Goal: Task Accomplishment & Management: Manage account settings

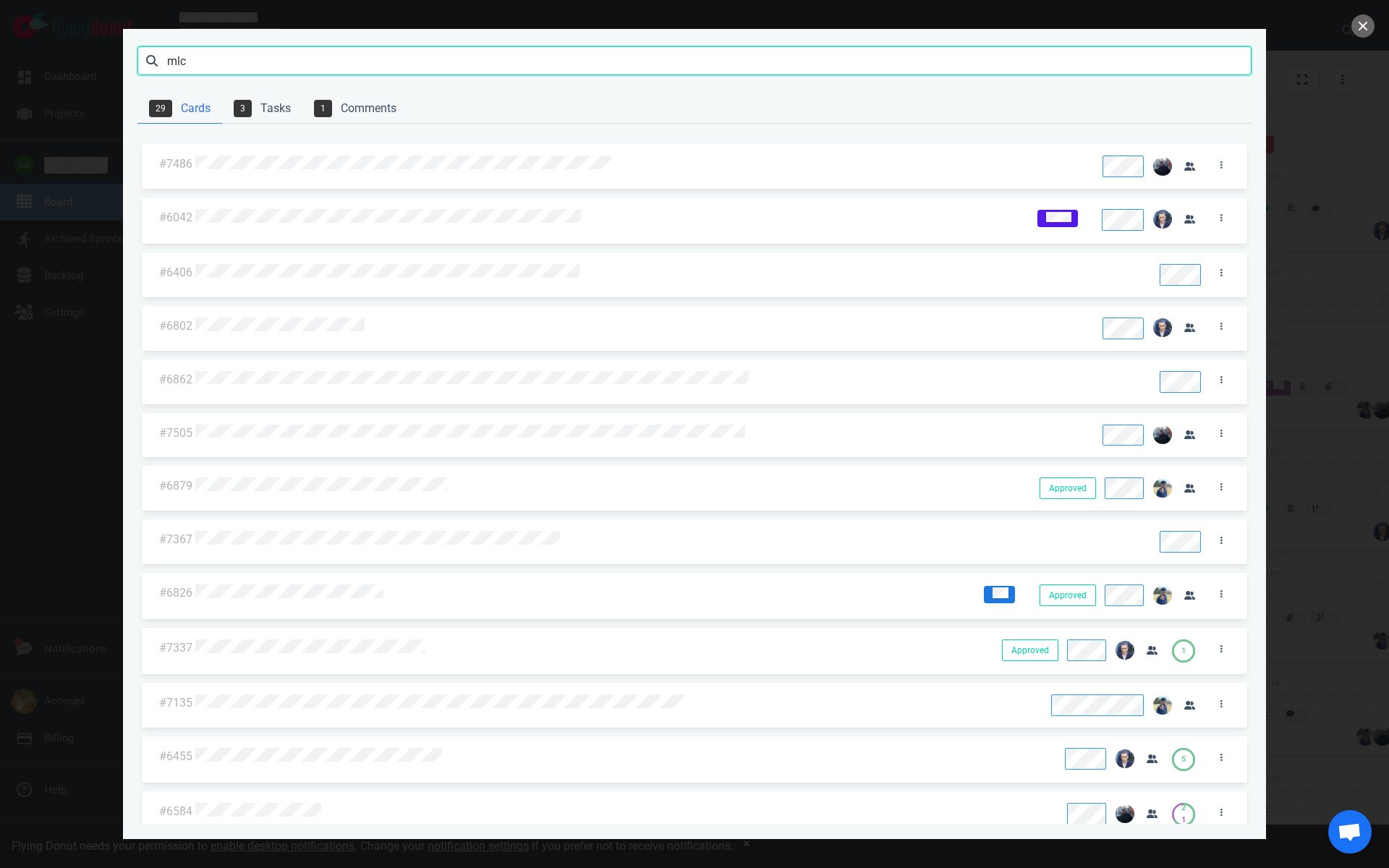
drag, startPoint x: 222, startPoint y: 57, endPoint x: 146, endPoint y: 67, distance: 76.7
click at [146, 67] on input "mlc" at bounding box center [694, 61] width 1114 height 29
click at [1357, 29] on button "close" at bounding box center [1363, 26] width 23 height 23
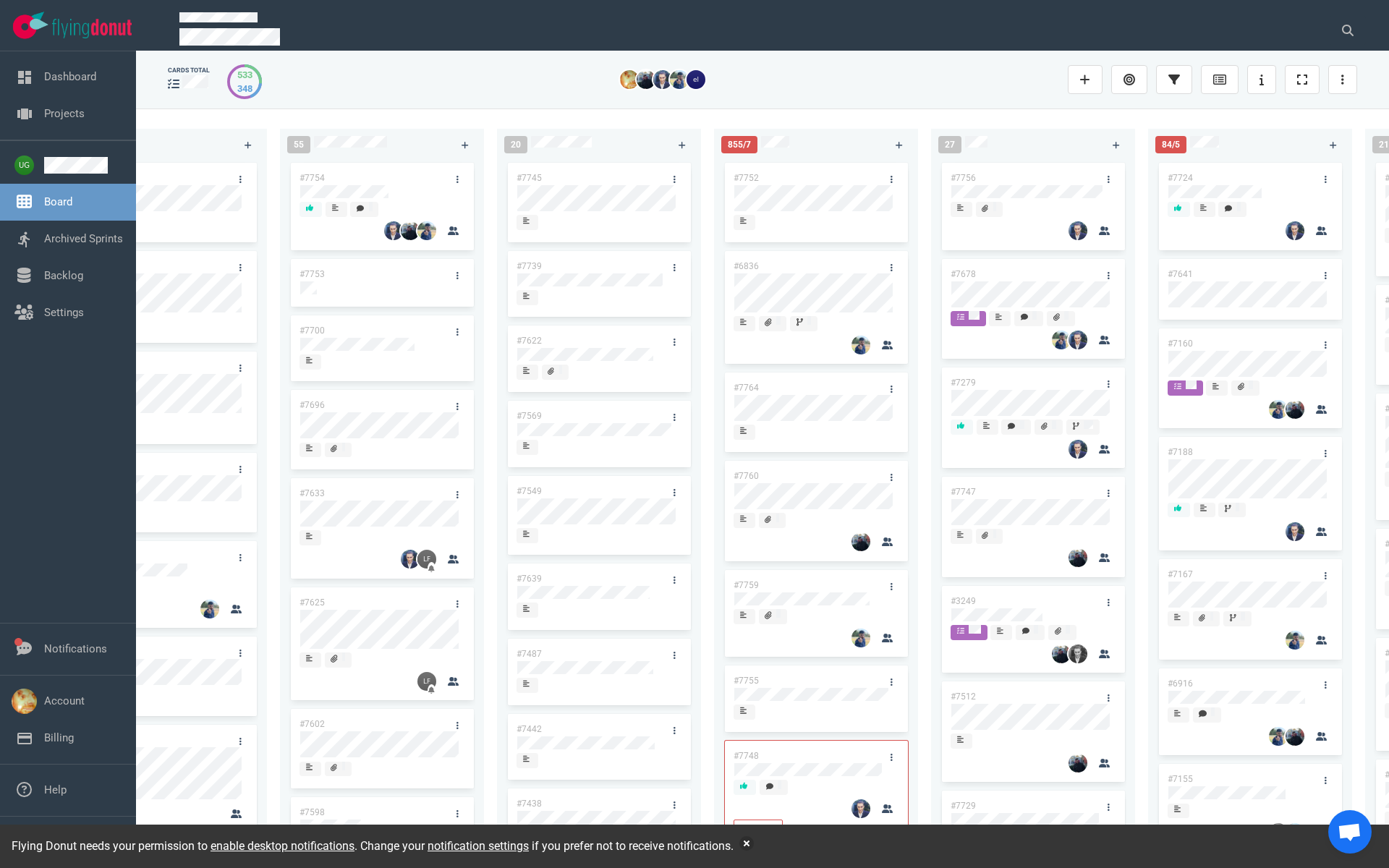
scroll to position [0, 96]
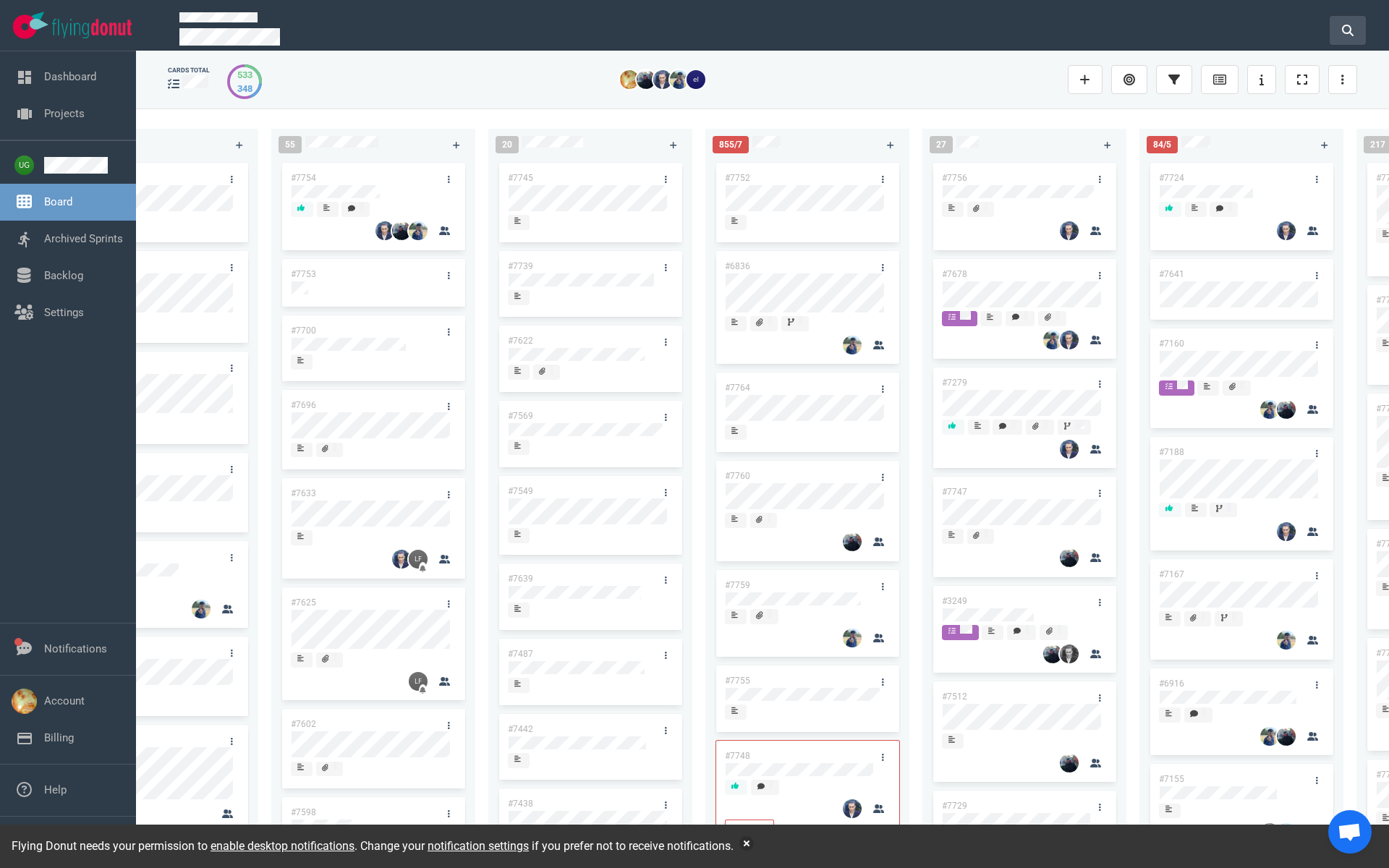
click at [1342, 35] on button at bounding box center [1347, 30] width 36 height 29
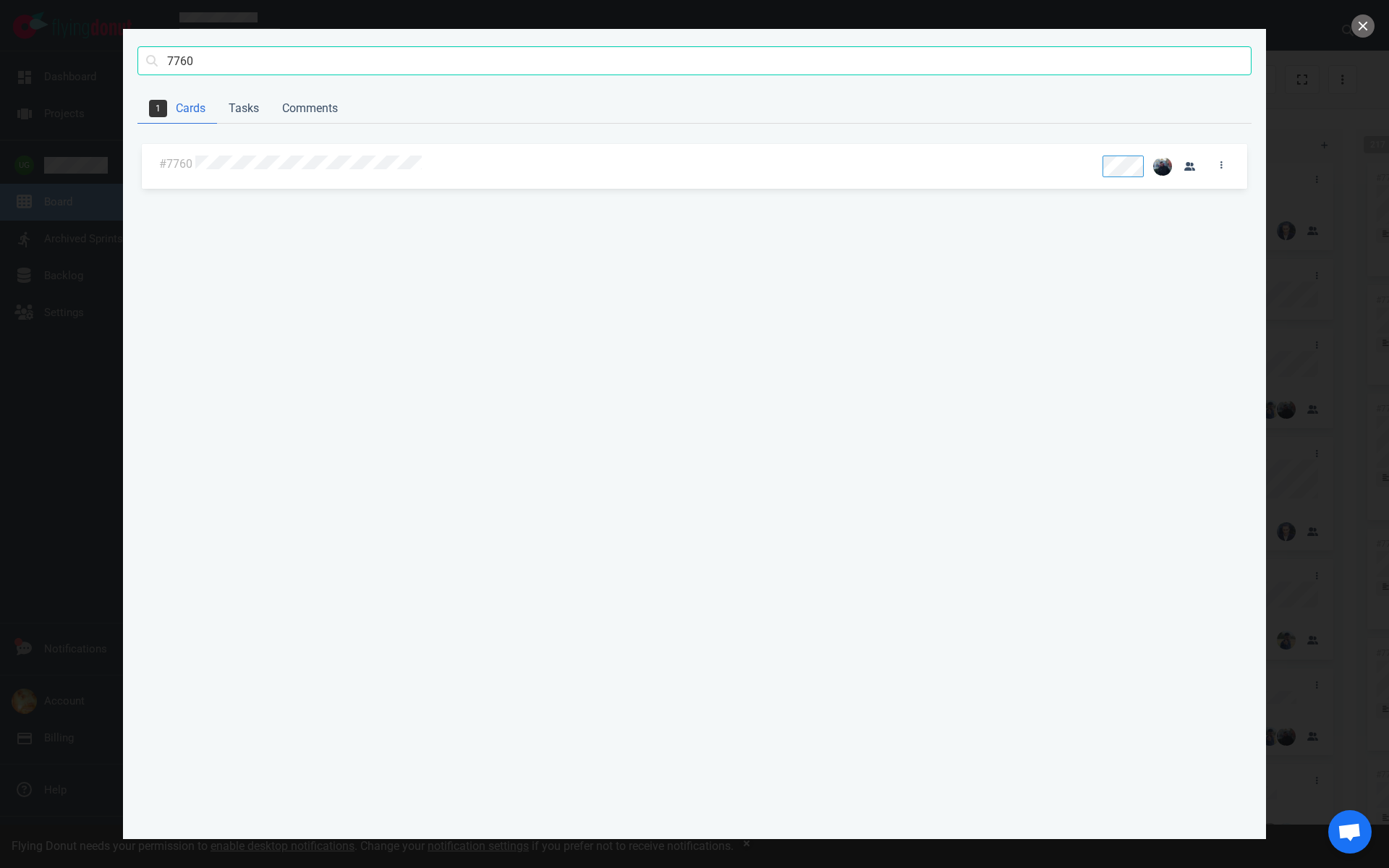
type input "7760"
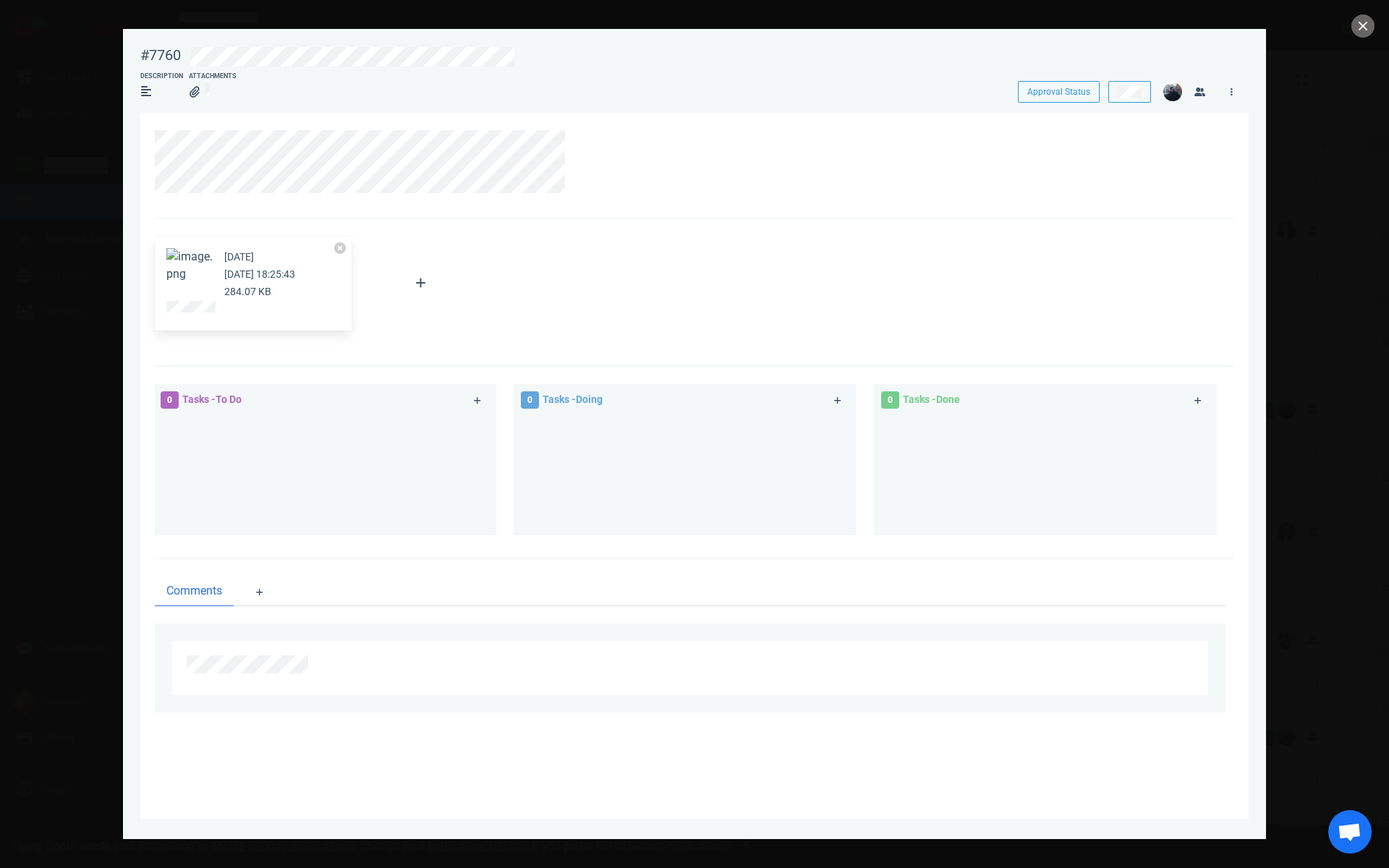
click at [202, 283] on button "Zoom image" at bounding box center [189, 265] width 46 height 34
click at [172, 283] on button "Zoom image" at bounding box center [189, 265] width 46 height 34
click at [580, 141] on icon at bounding box center [579, 138] width 9 height 9
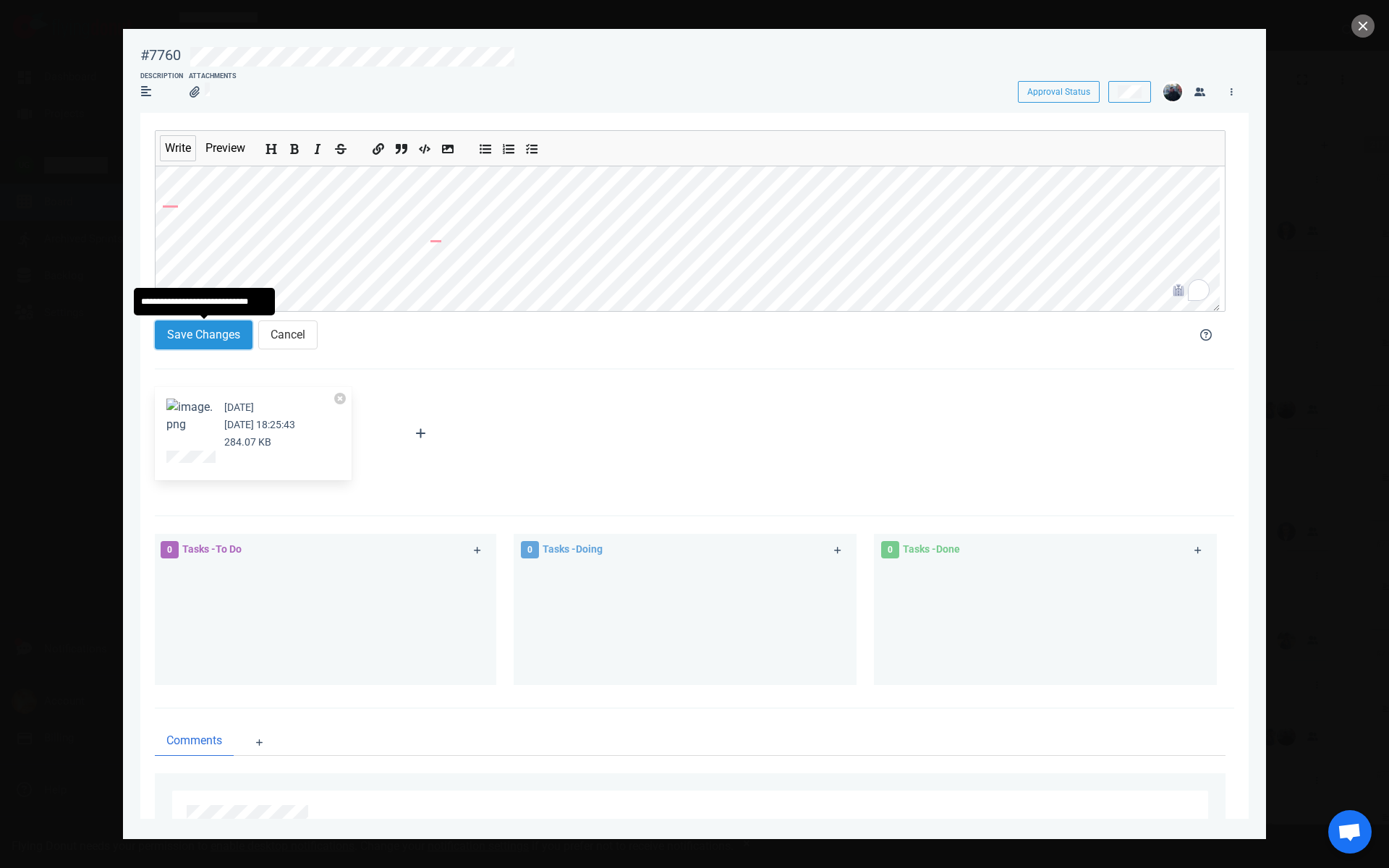
click at [210, 342] on button "Save Changes" at bounding box center [204, 335] width 97 height 29
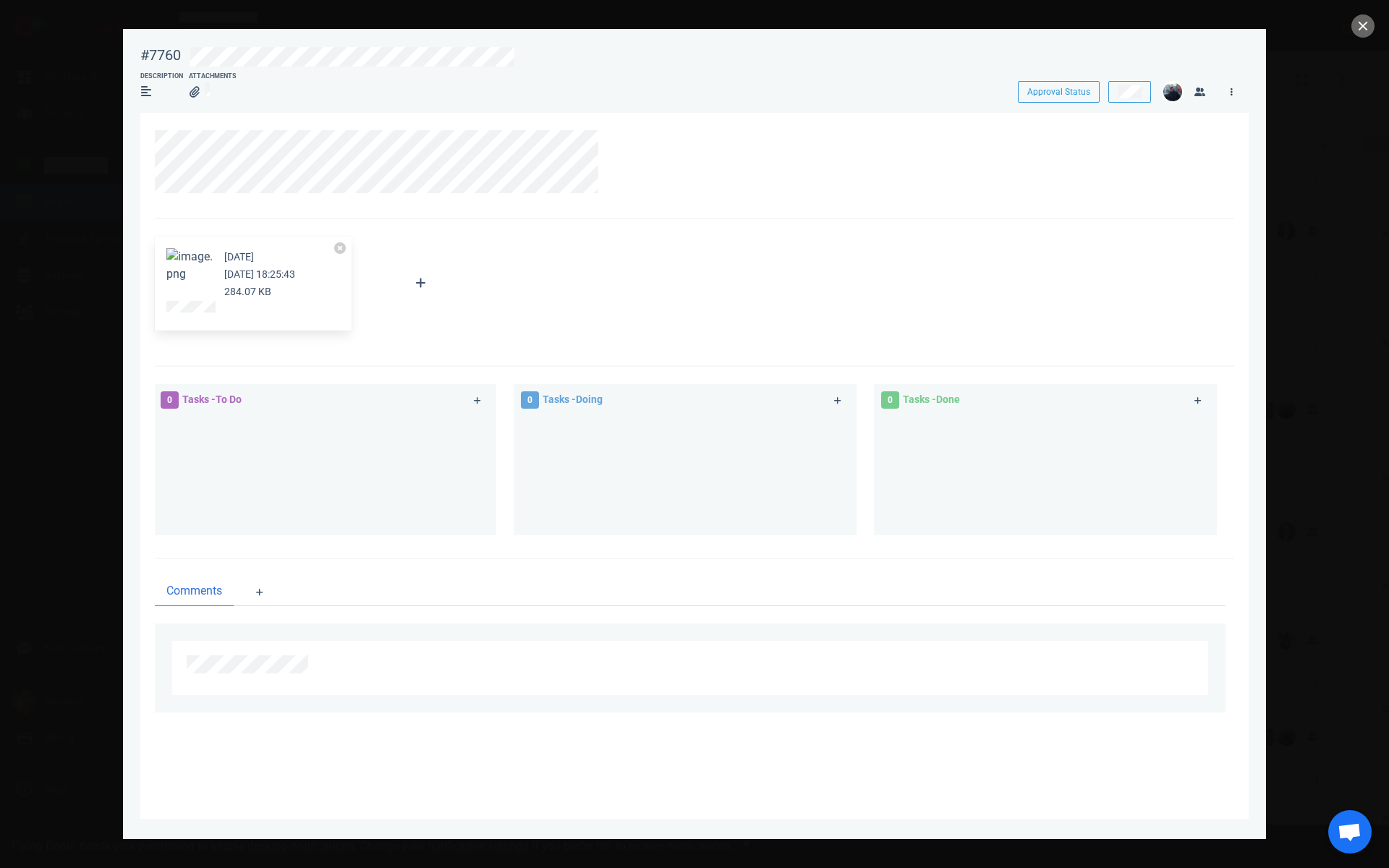
click at [1232, 88] on link at bounding box center [1231, 91] width 23 height 18
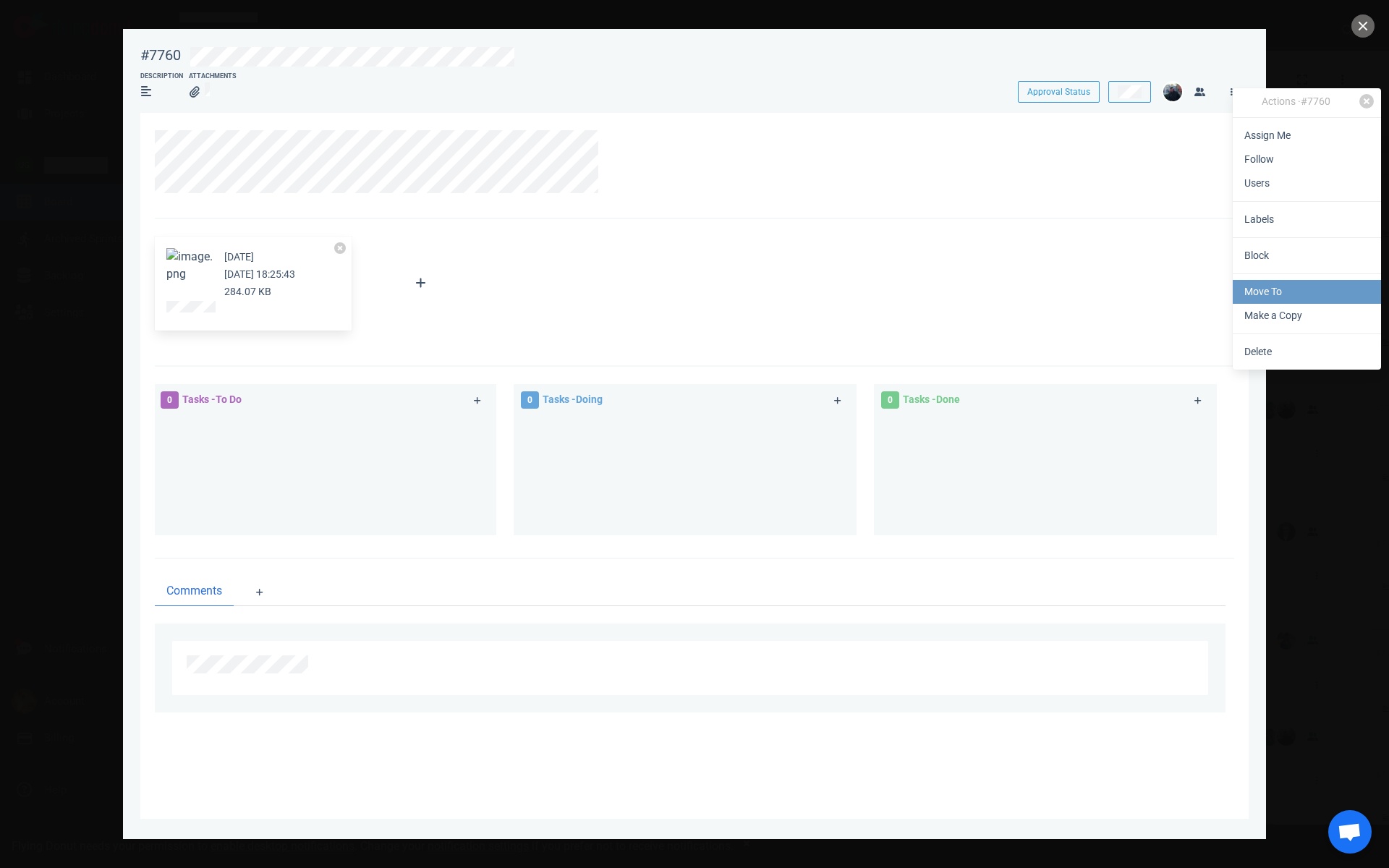
click at [1271, 283] on link "Move To" at bounding box center [1307, 291] width 149 height 24
select select "sprint"
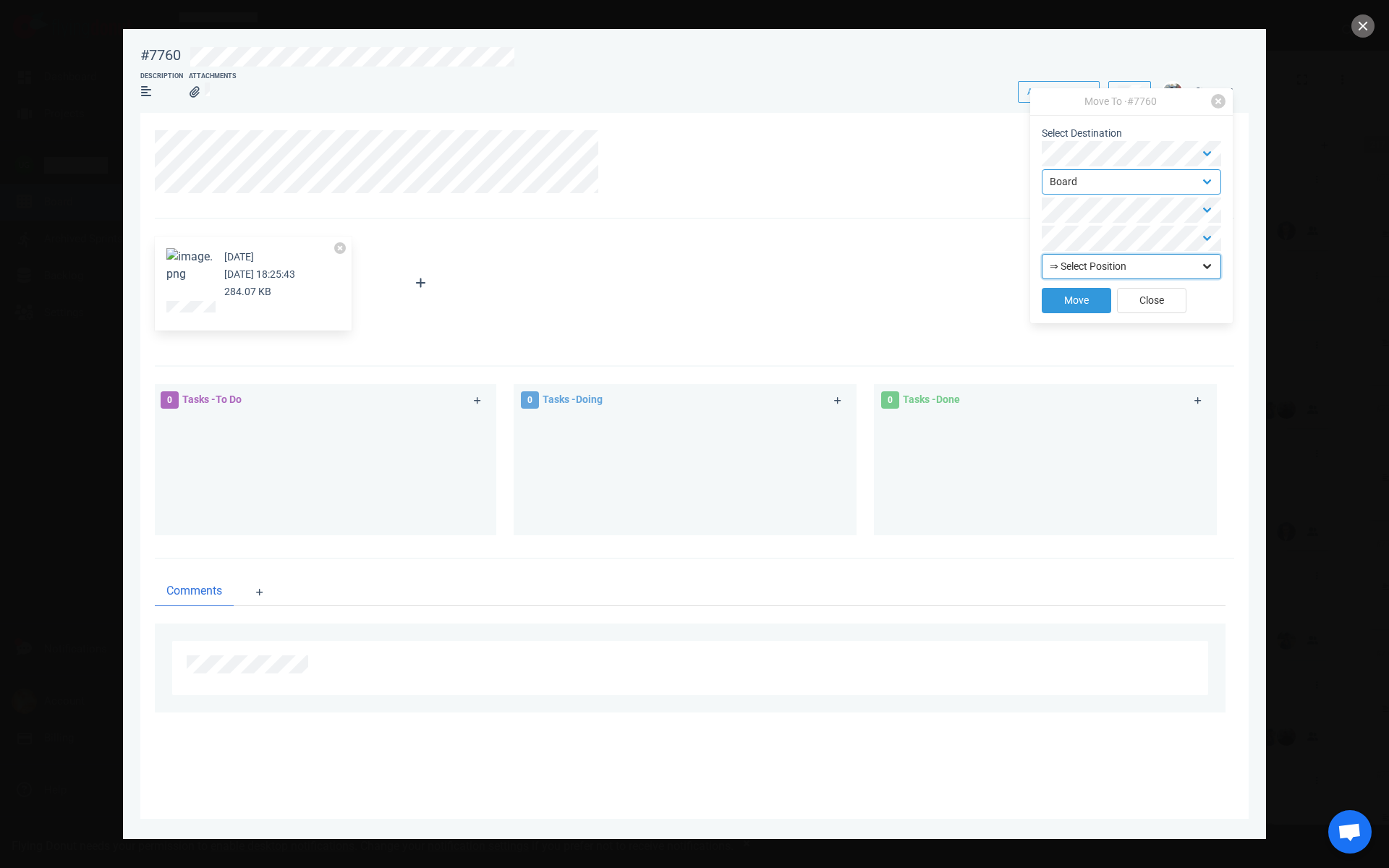
click at [1128, 264] on select "⇒ Select Position Top Bottom" at bounding box center [1131, 267] width 180 height 26
select select "top"
click at [1042, 254] on select "⇒ Select Position Top Bottom" at bounding box center [1131, 267] width 180 height 26
click at [1090, 289] on button "Move" at bounding box center [1076, 300] width 69 height 26
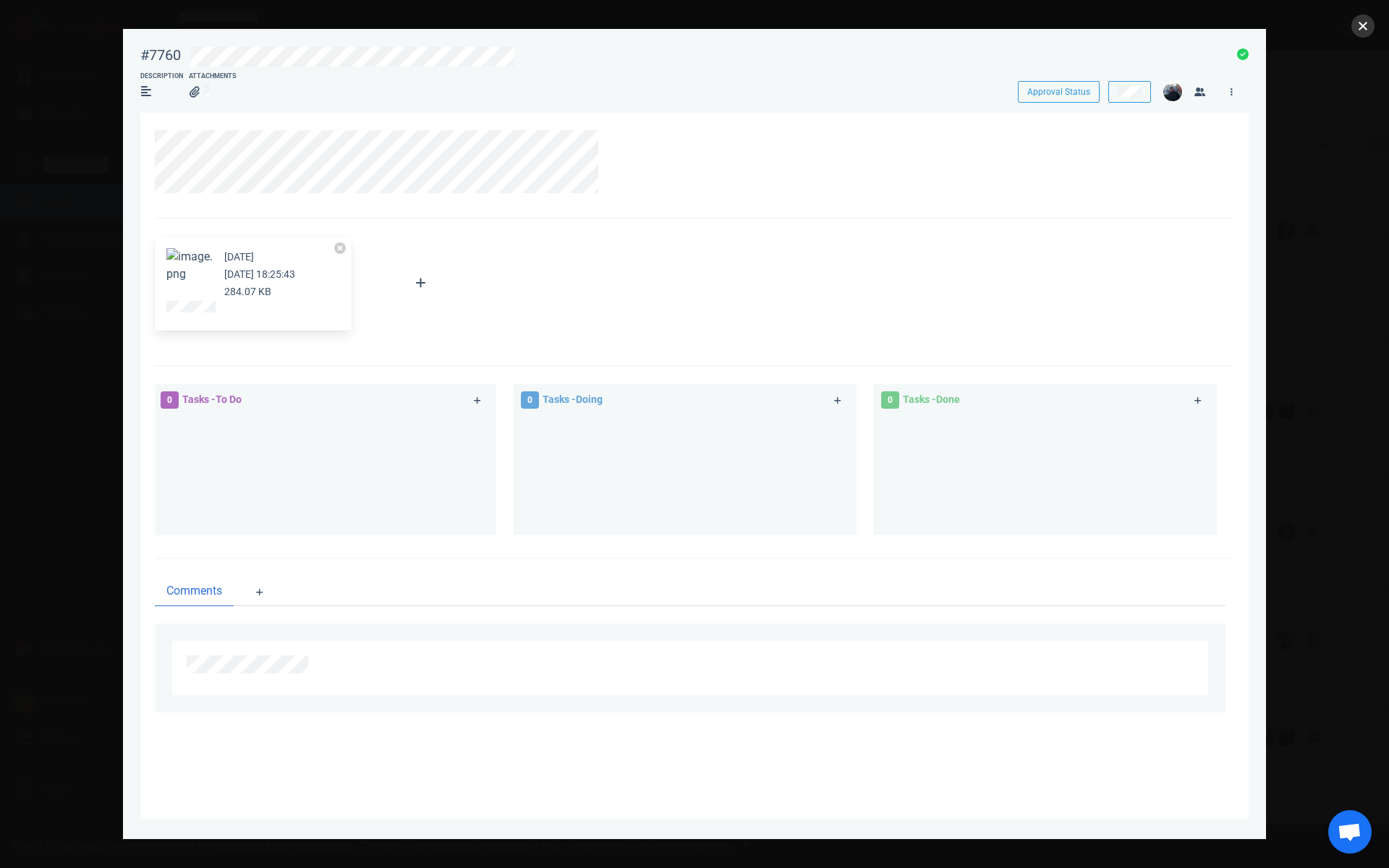
click at [1362, 31] on button "close" at bounding box center [1363, 26] width 23 height 23
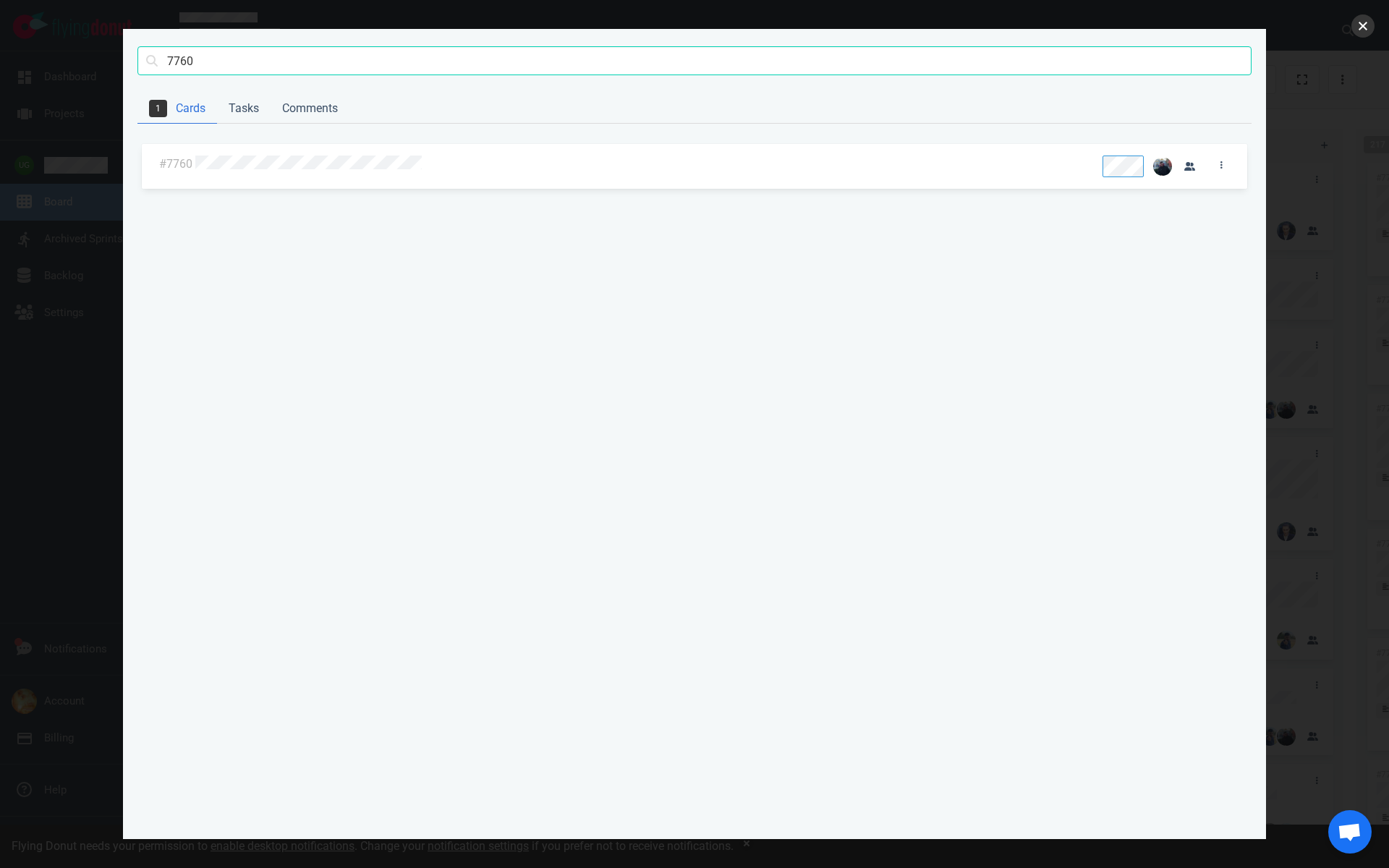
click at [1361, 29] on button "close" at bounding box center [1363, 26] width 23 height 23
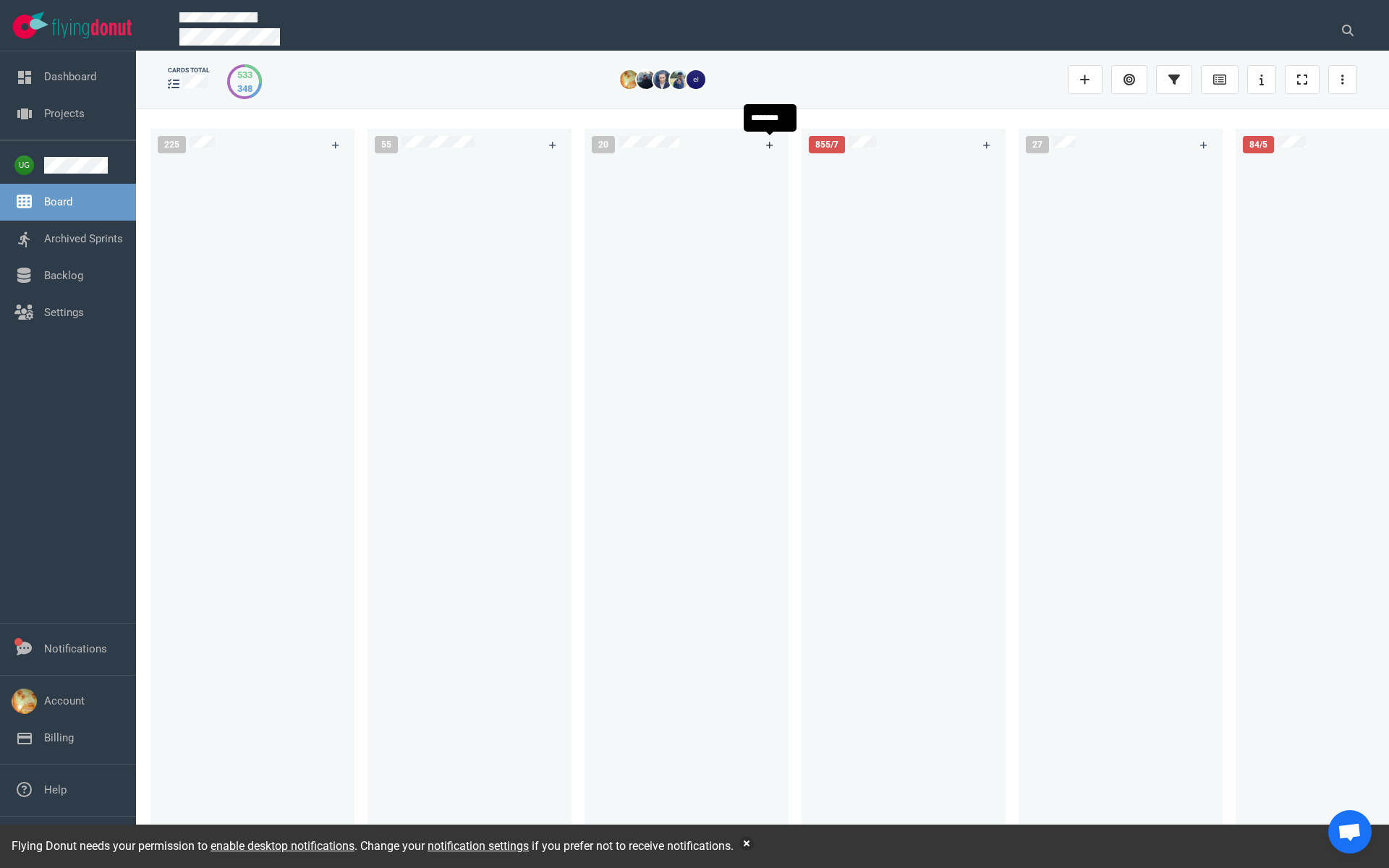
click at [769, 148] on icon at bounding box center [770, 145] width 8 height 9
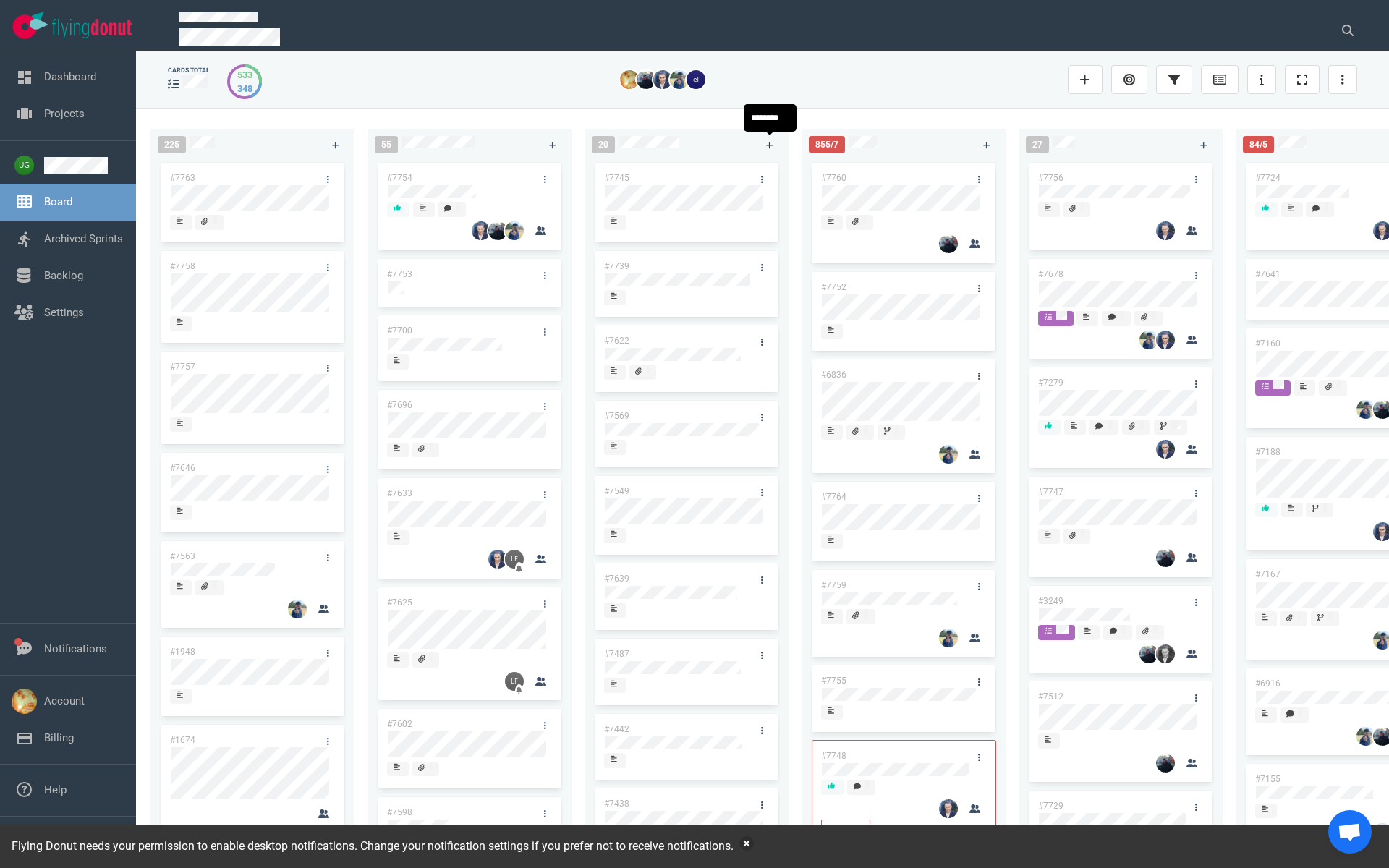
click at [766, 149] on icon at bounding box center [770, 145] width 8 height 9
click at [616, 177] on link "#7766" at bounding box center [617, 177] width 26 height 10
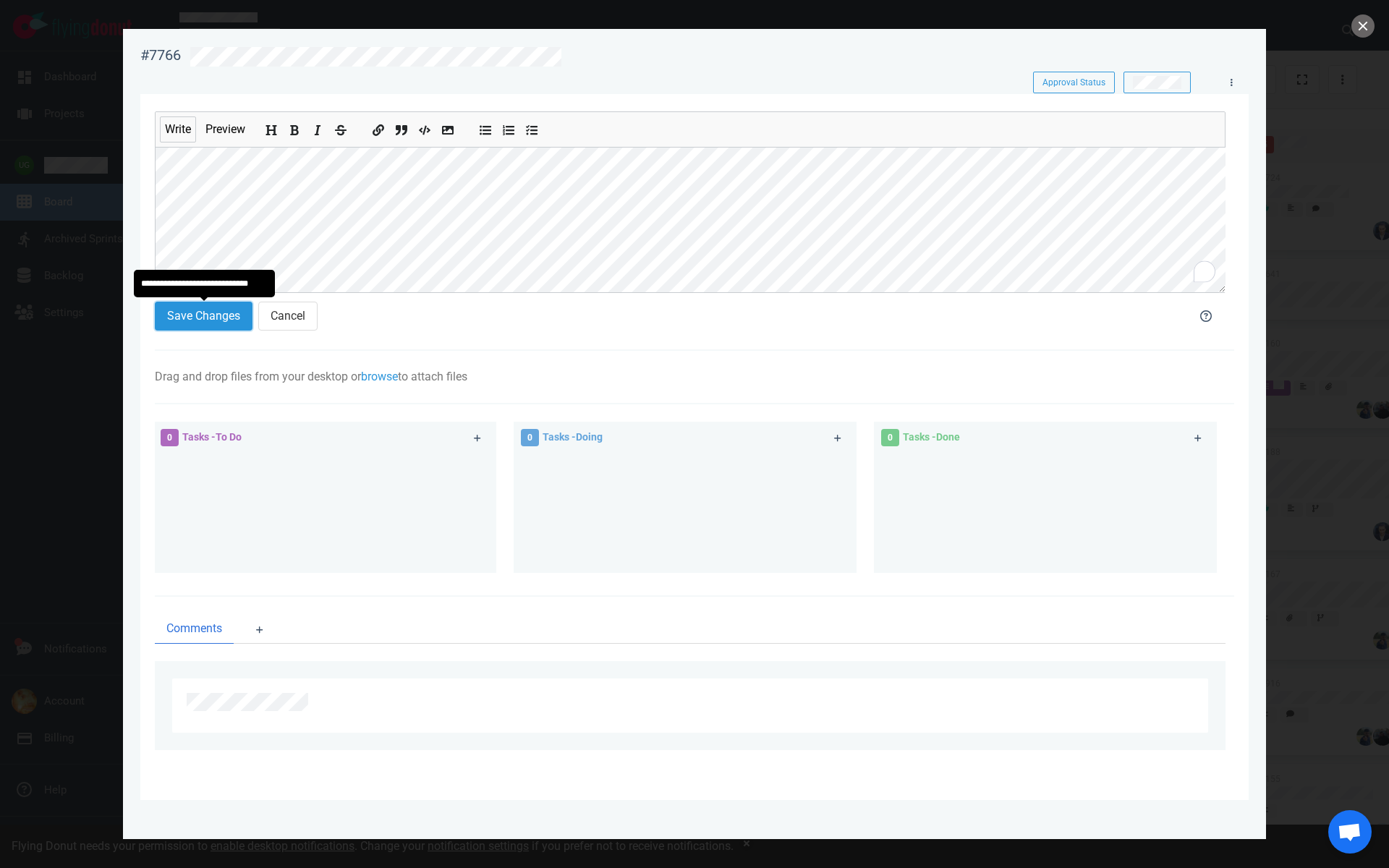
click at [209, 317] on button "Save Changes" at bounding box center [204, 316] width 97 height 29
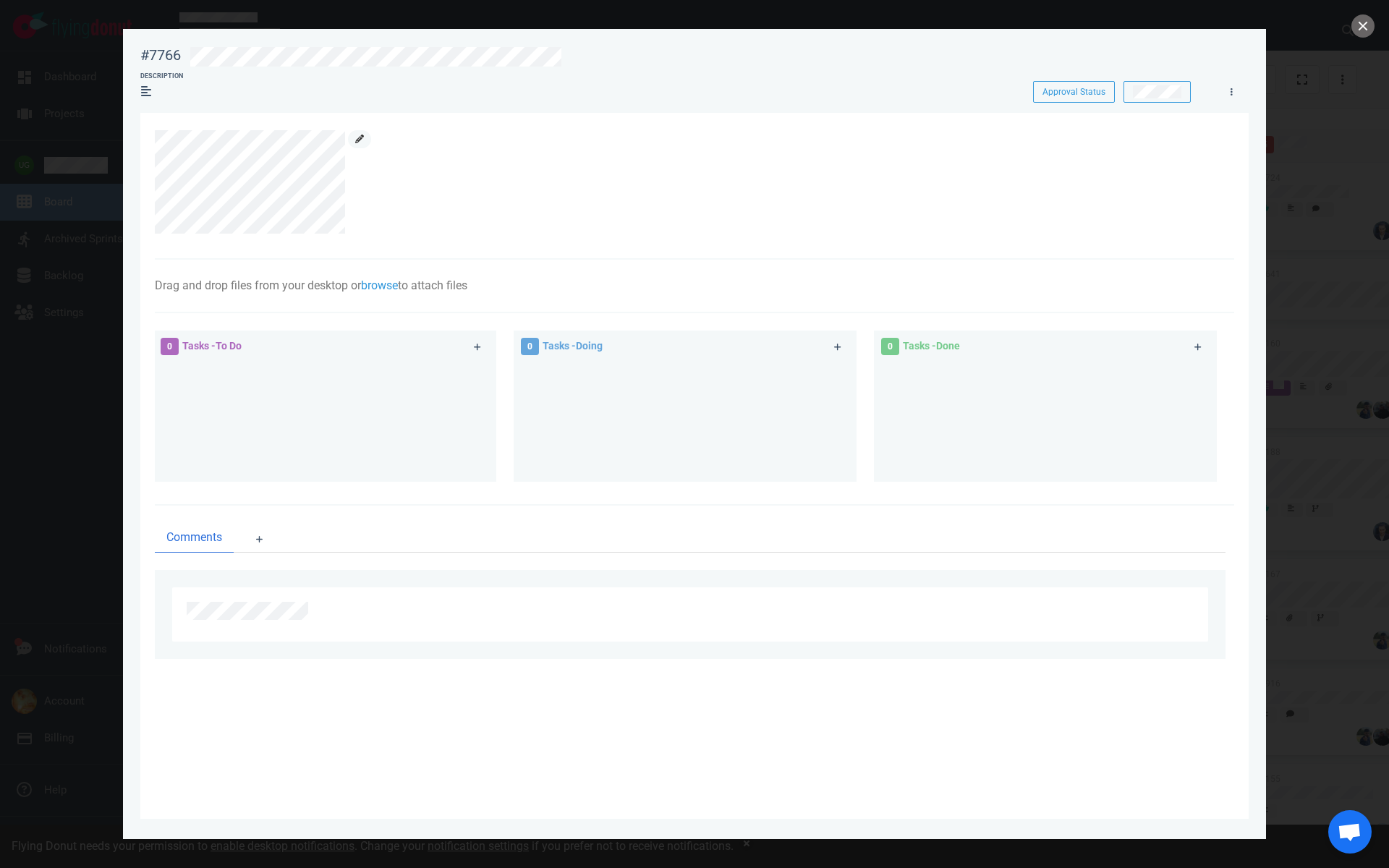
click at [362, 141] on icon at bounding box center [359, 138] width 9 height 9
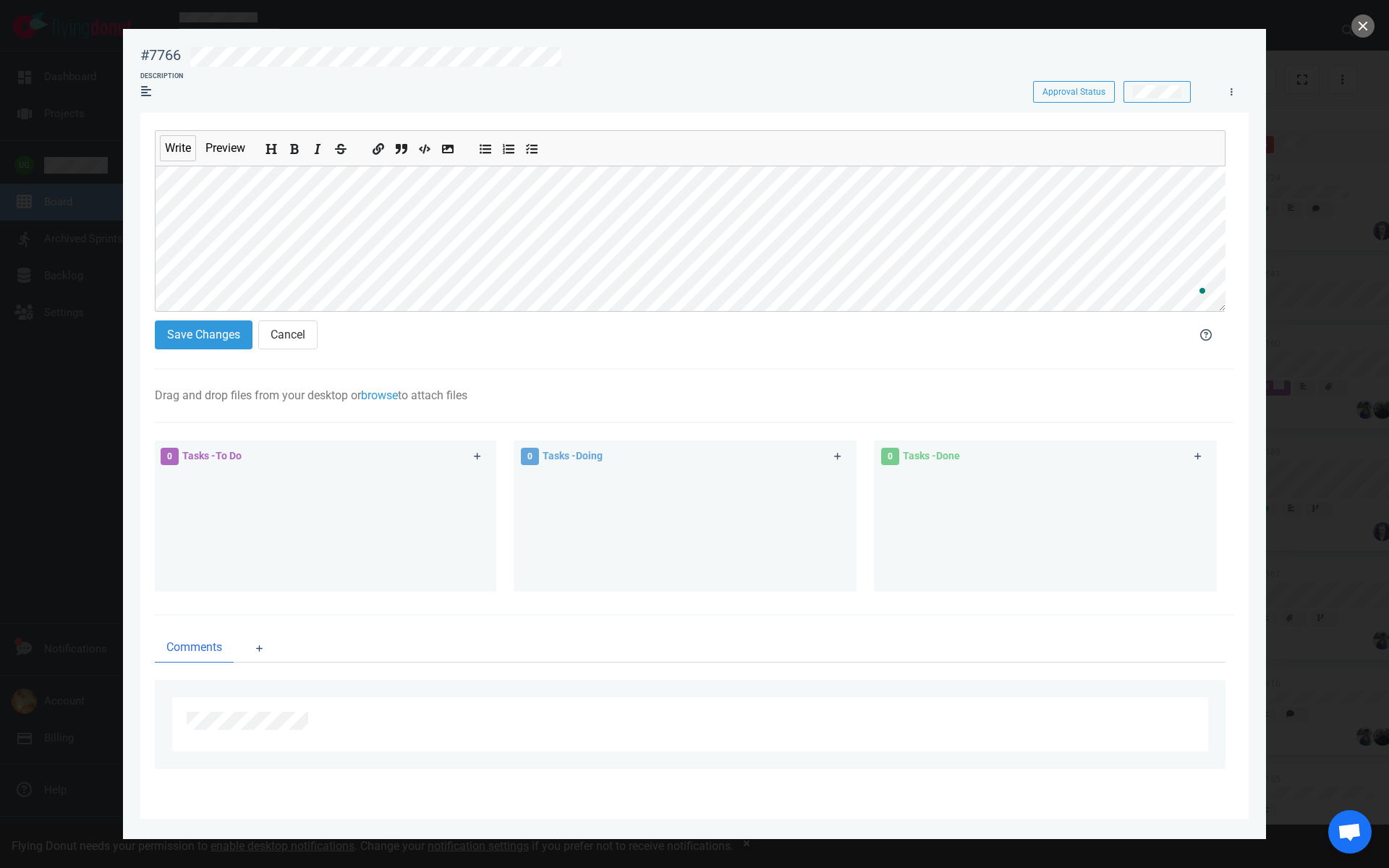
scroll to position [34, 0]
click at [222, 335] on button "Save Changes" at bounding box center [204, 335] width 97 height 29
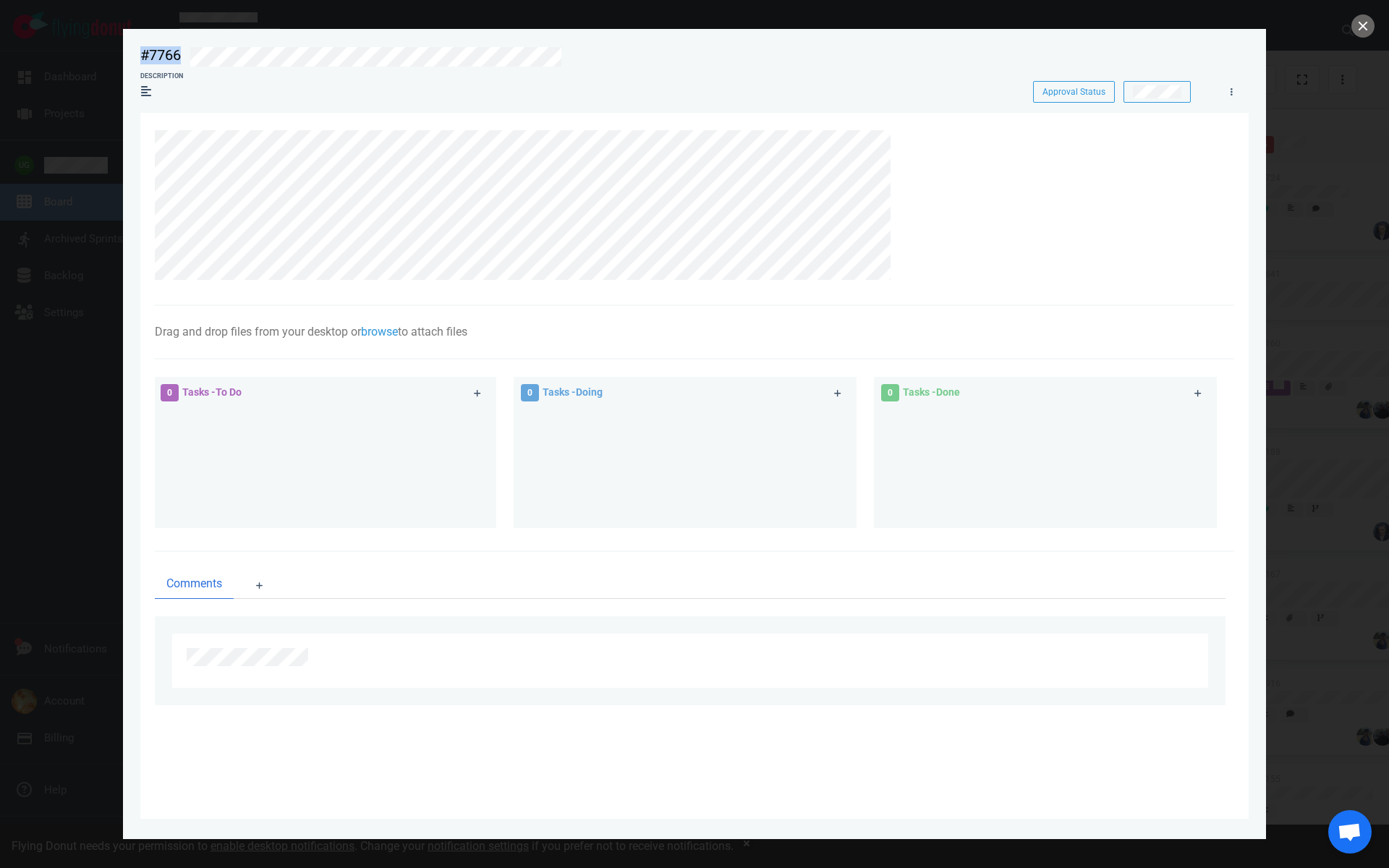
drag, startPoint x: 577, startPoint y: 63, endPoint x: 137, endPoint y: 57, distance: 440.0
click at [137, 57] on div "#7766 Approval Status" at bounding box center [694, 54] width 1125 height 34
click at [148, 144] on section "Drag and drop files from your desktop or browse to attach files Attach Files Co…" at bounding box center [694, 466] width 1108 height 706
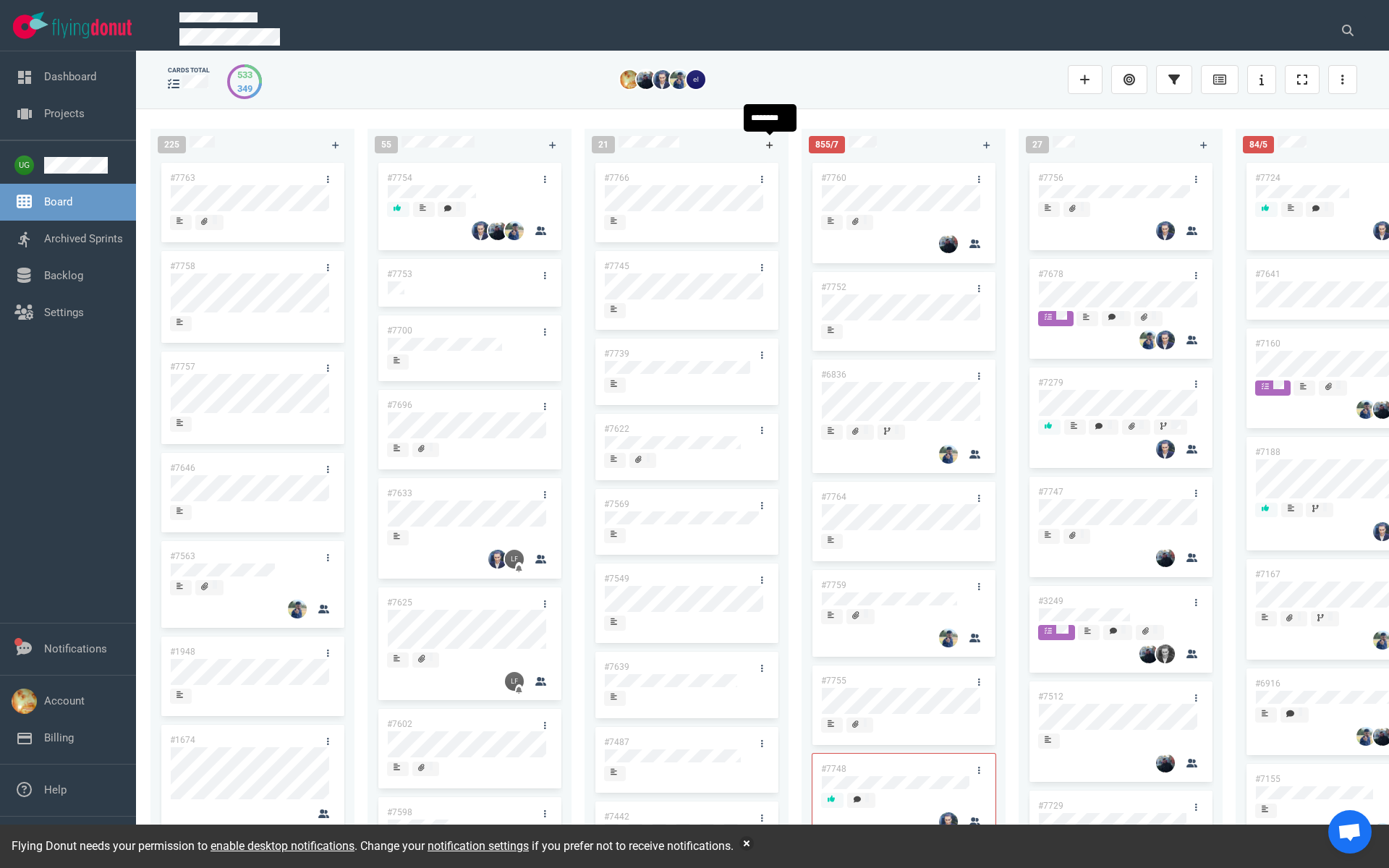
click at [774, 142] on link at bounding box center [769, 145] width 23 height 18
click at [611, 175] on link "#7767" at bounding box center [617, 177] width 26 height 10
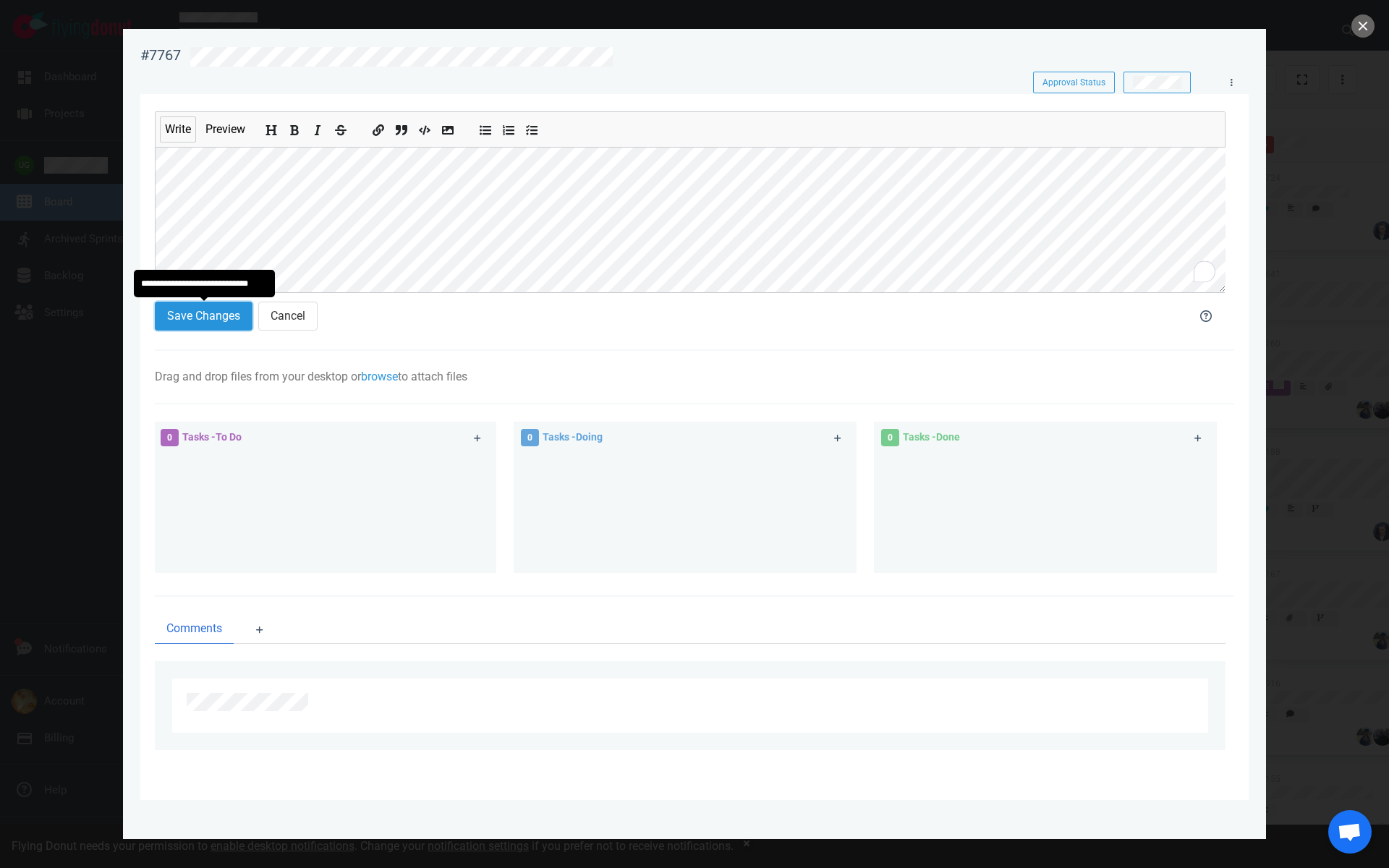
click at [205, 326] on button "Save Changes" at bounding box center [204, 316] width 97 height 29
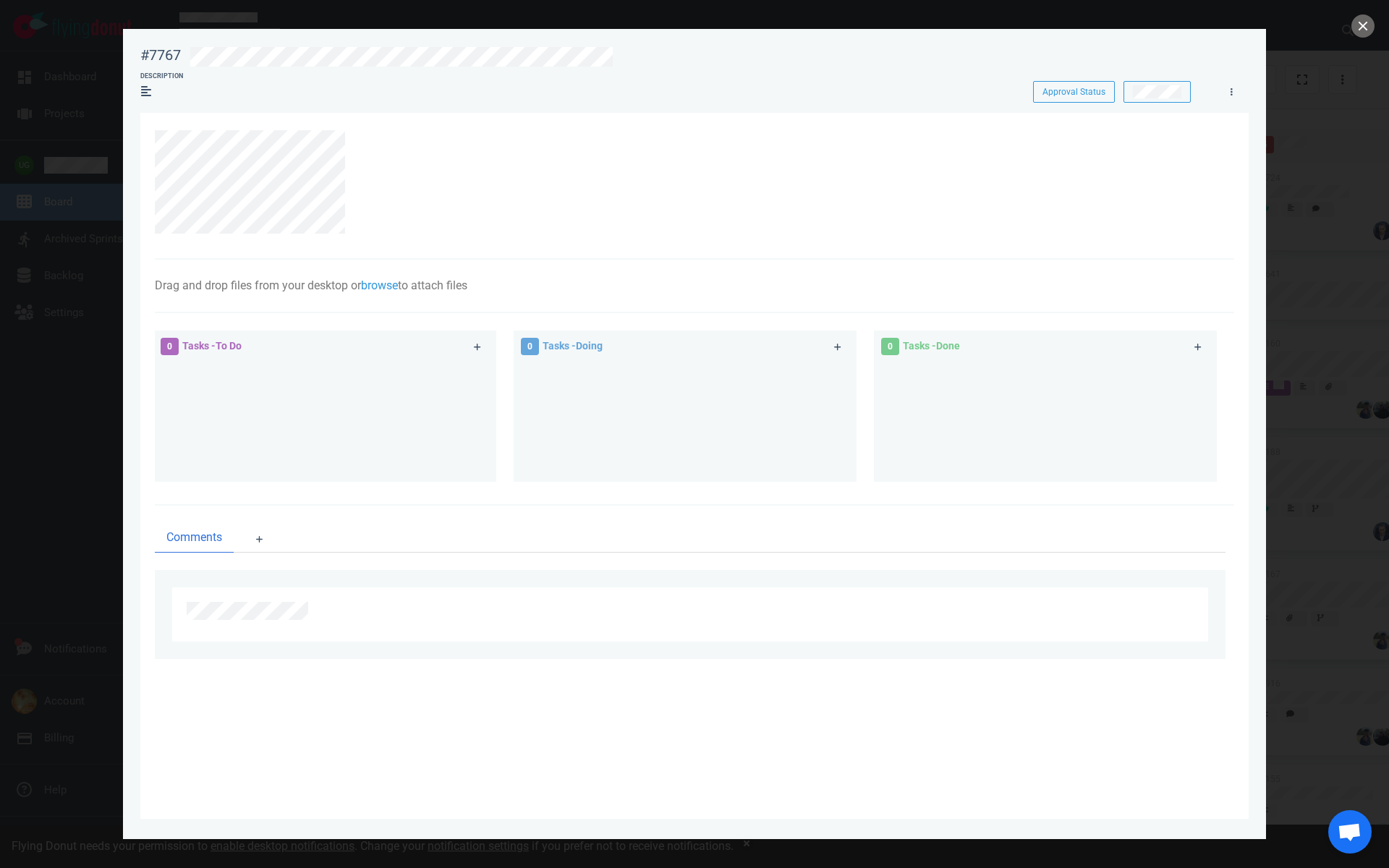
click at [150, 138] on section "Drag and drop files from your desktop or browse to attach files Attach Files Co…" at bounding box center [694, 466] width 1108 height 706
click at [359, 139] on icon at bounding box center [359, 138] width 9 height 9
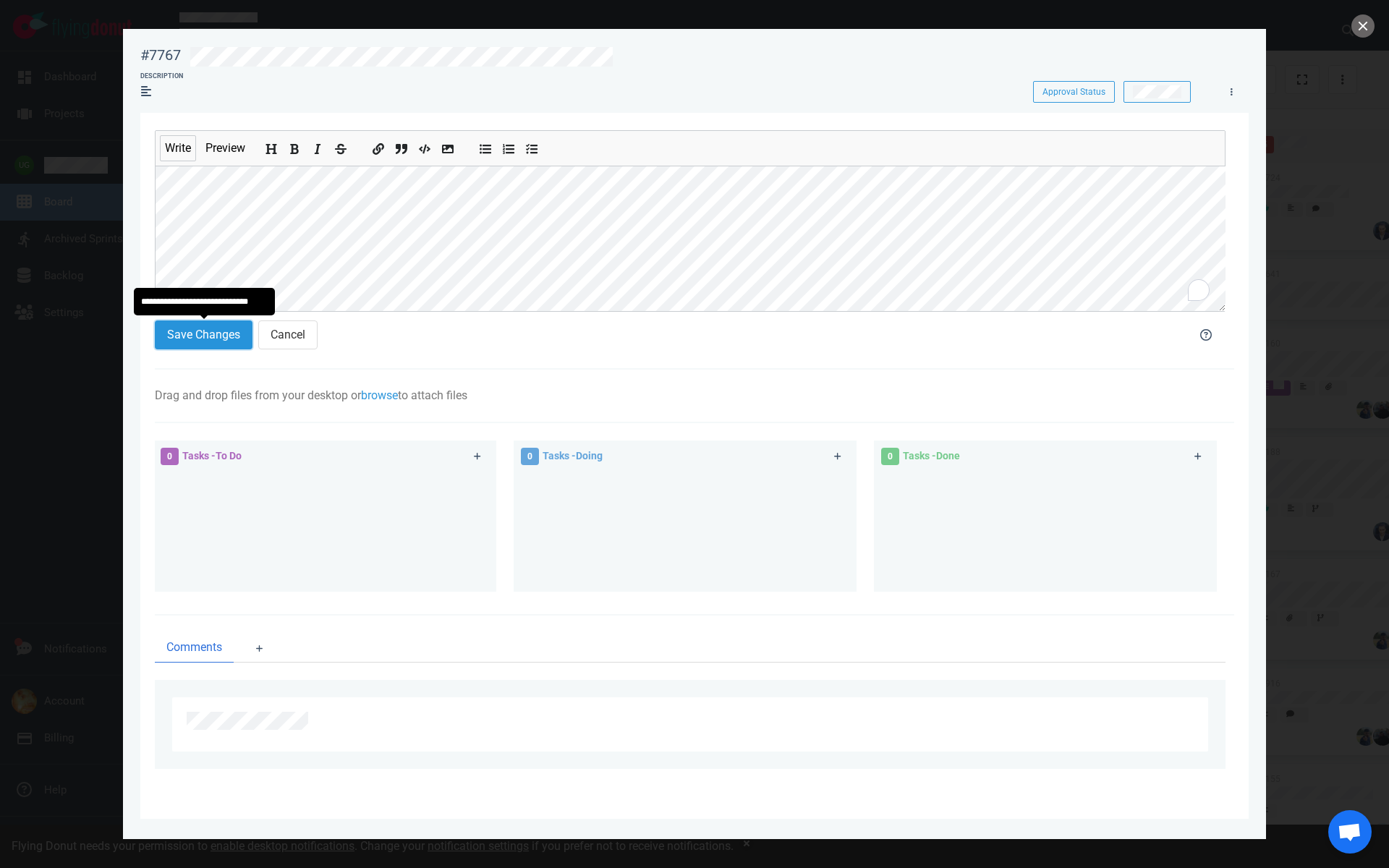
click at [215, 335] on button "Save Changes" at bounding box center [204, 335] width 97 height 29
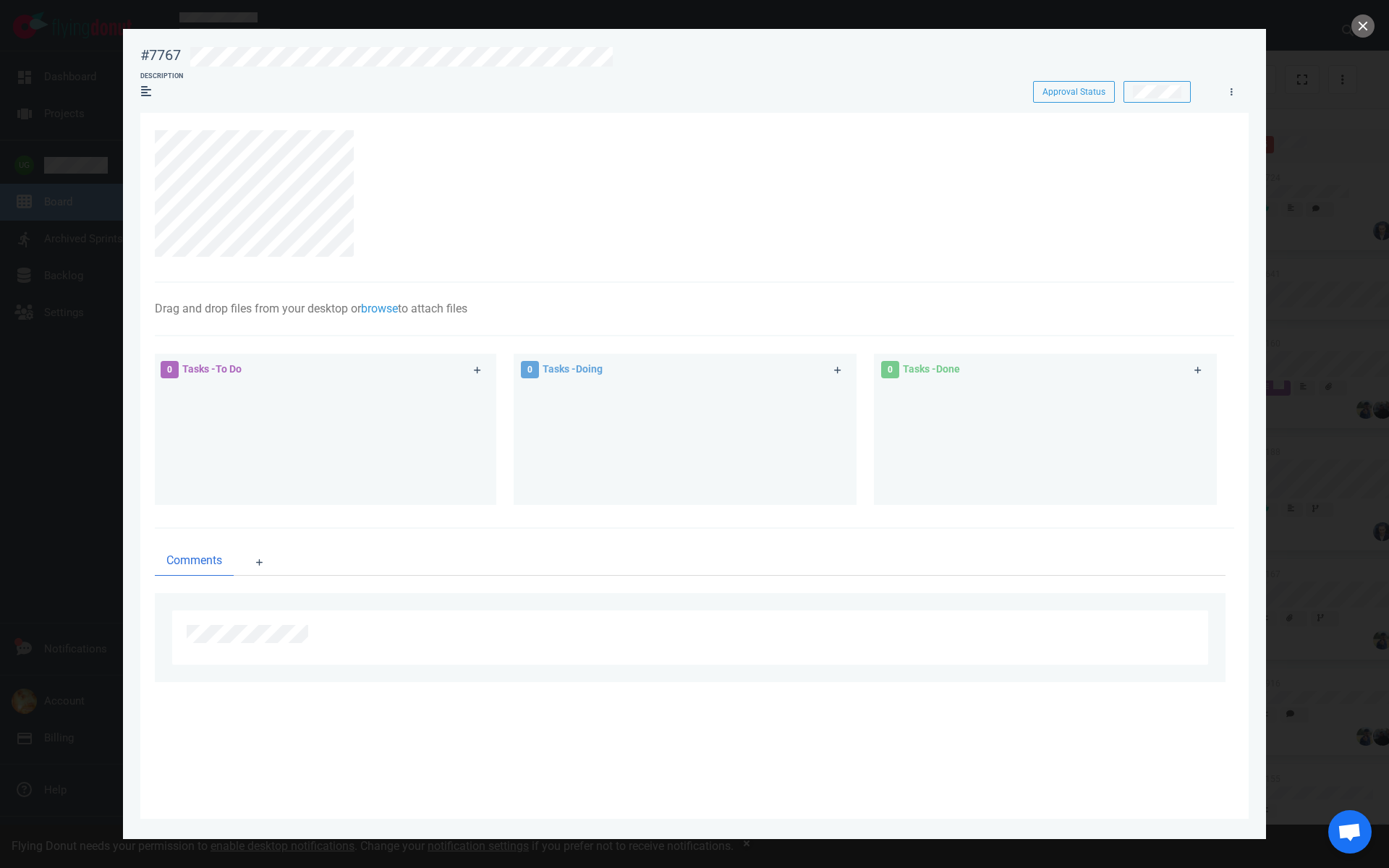
click at [135, 232] on section "#7767 Approval Status Description Approval Status Drag and drop files from your…" at bounding box center [694, 428] width 1143 height 799
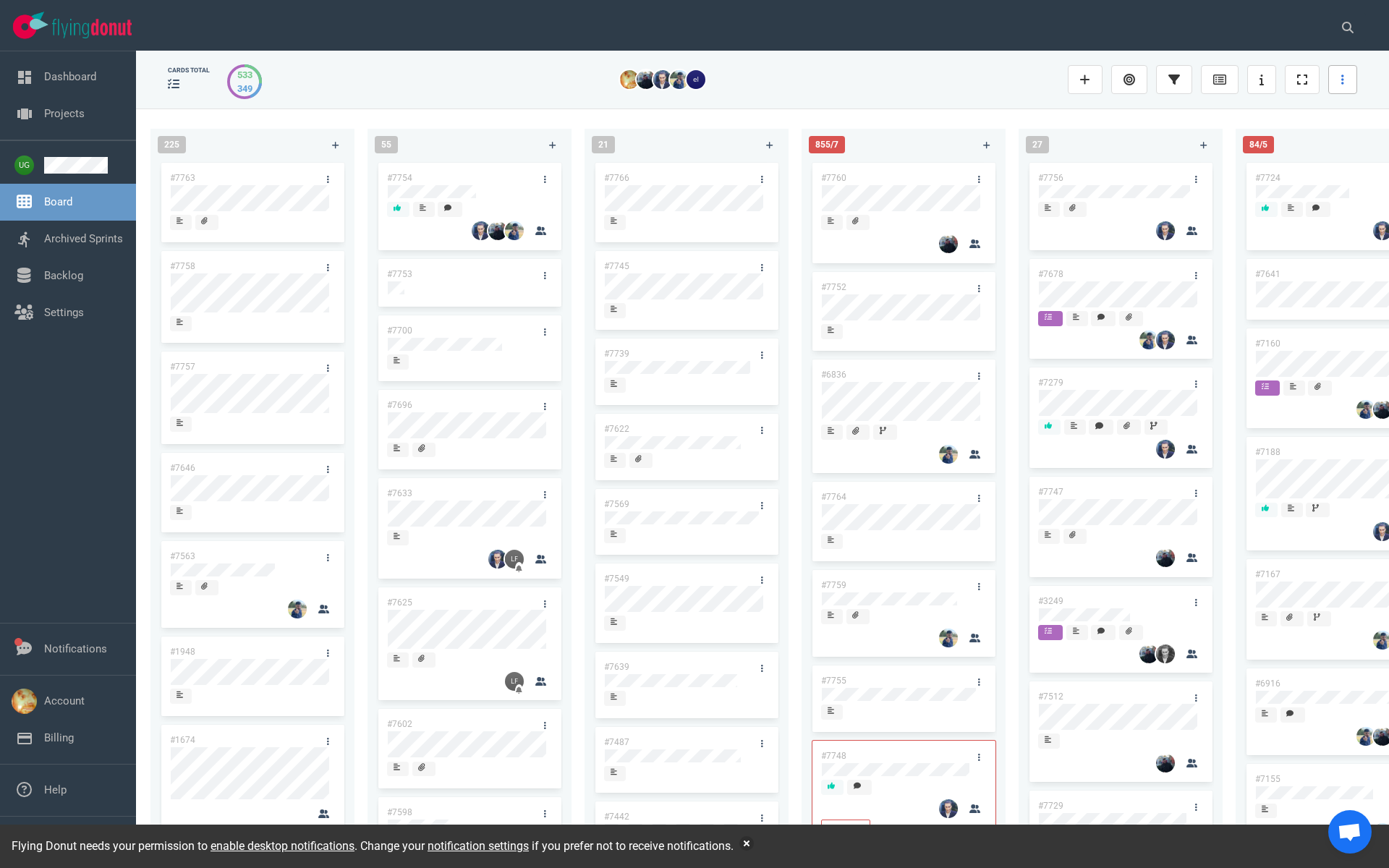
scroll to position [0, 96]
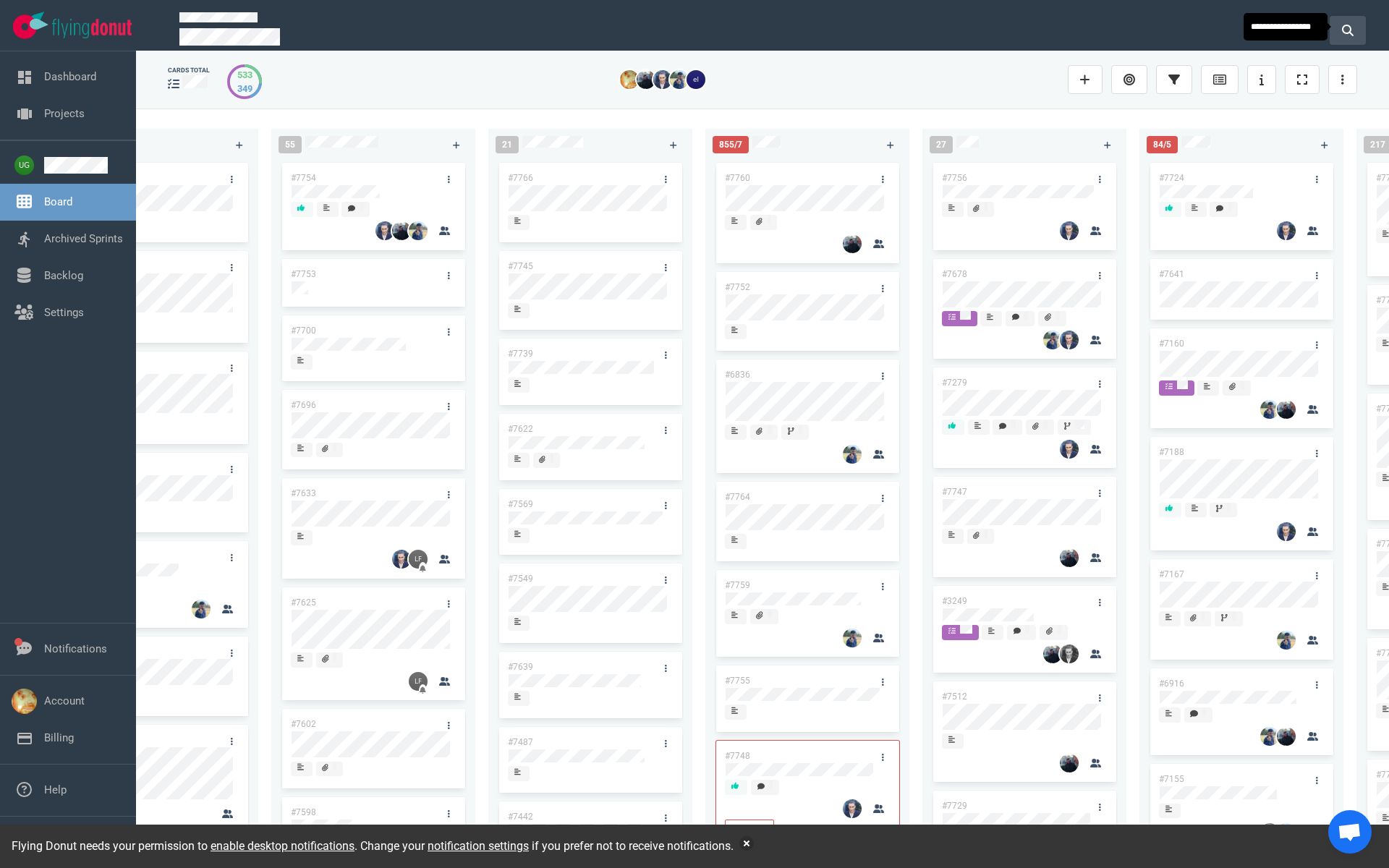
click at [1353, 29] on icon at bounding box center [1347, 30] width 11 height 11
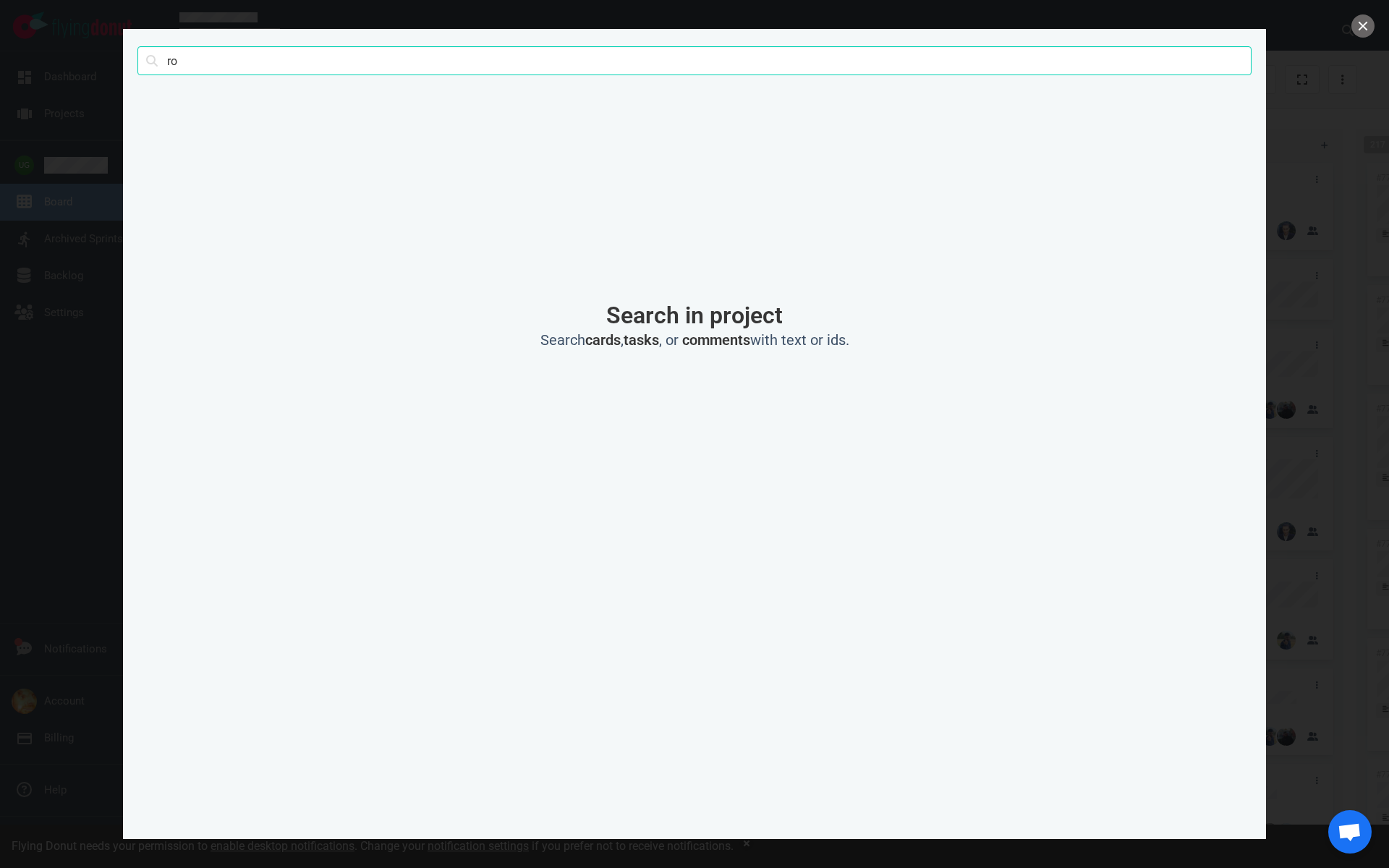
type input "r"
click button "Search" at bounding box center [0, 0] width 0 height 0
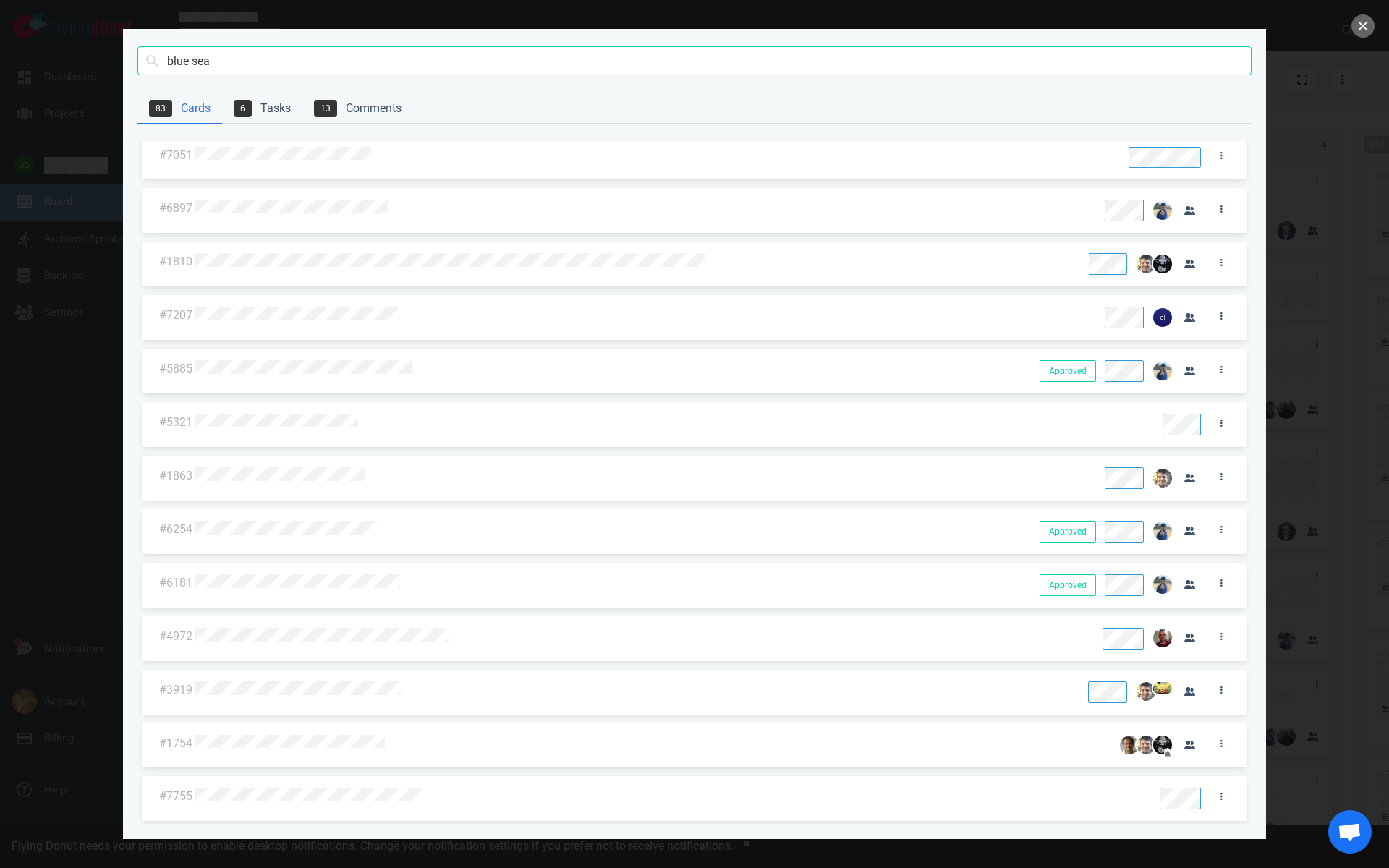
scroll to position [0, 0]
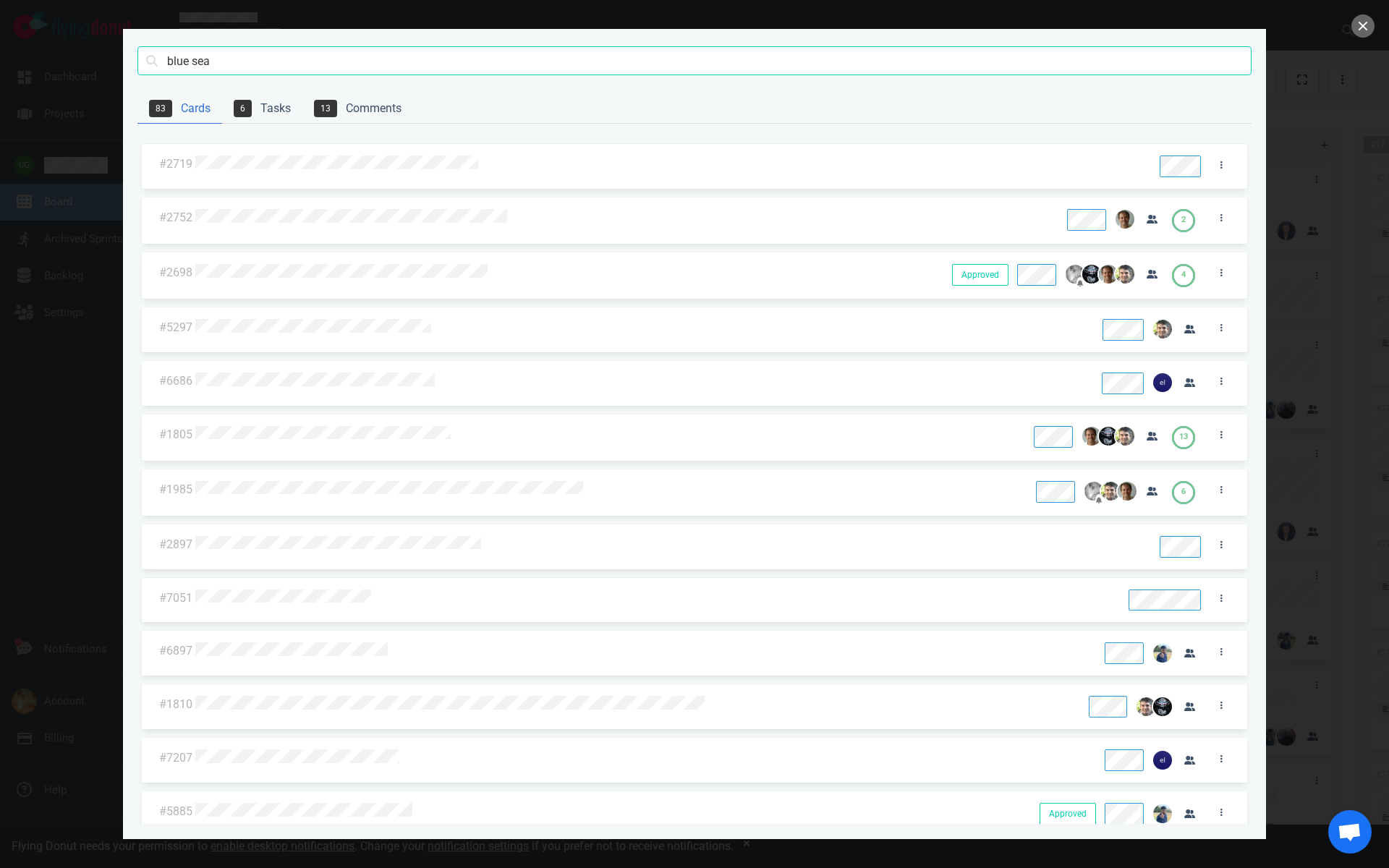
drag, startPoint x: 218, startPoint y: 65, endPoint x: 126, endPoint y: 53, distance: 92.8
click at [126, 53] on section "blue sea Search 83 Cards 6 Tasks 13 Comments #2719 #2752 2 #2698 Approved Appro…" at bounding box center [694, 434] width 1143 height 810
type input "7755"
click button "Search" at bounding box center [0, 0] width 0 height 0
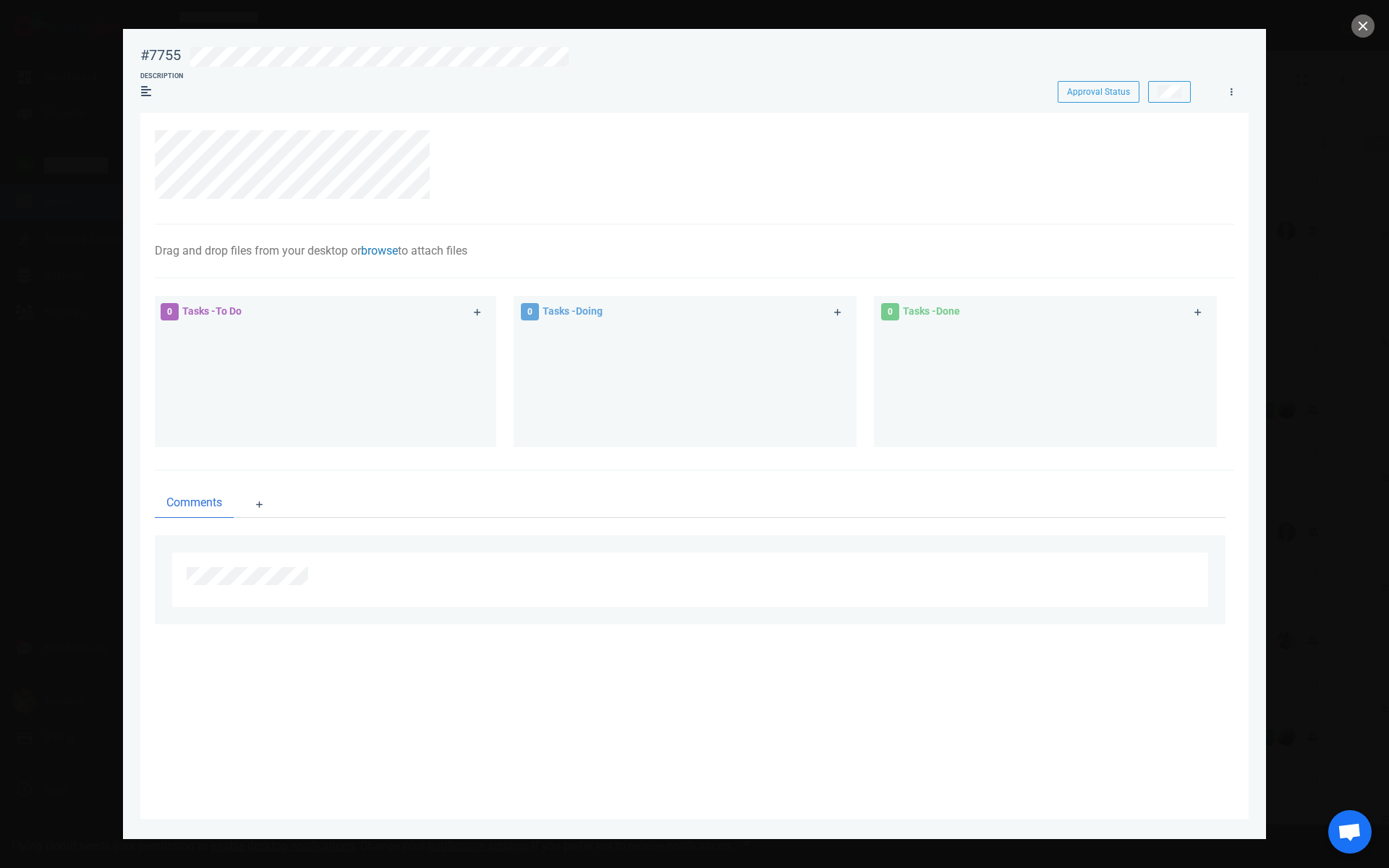
click at [398, 250] on link "browse" at bounding box center [379, 250] width 37 height 14
click at [444, 298] on link "Computer" at bounding box center [473, 298] width 139 height 24
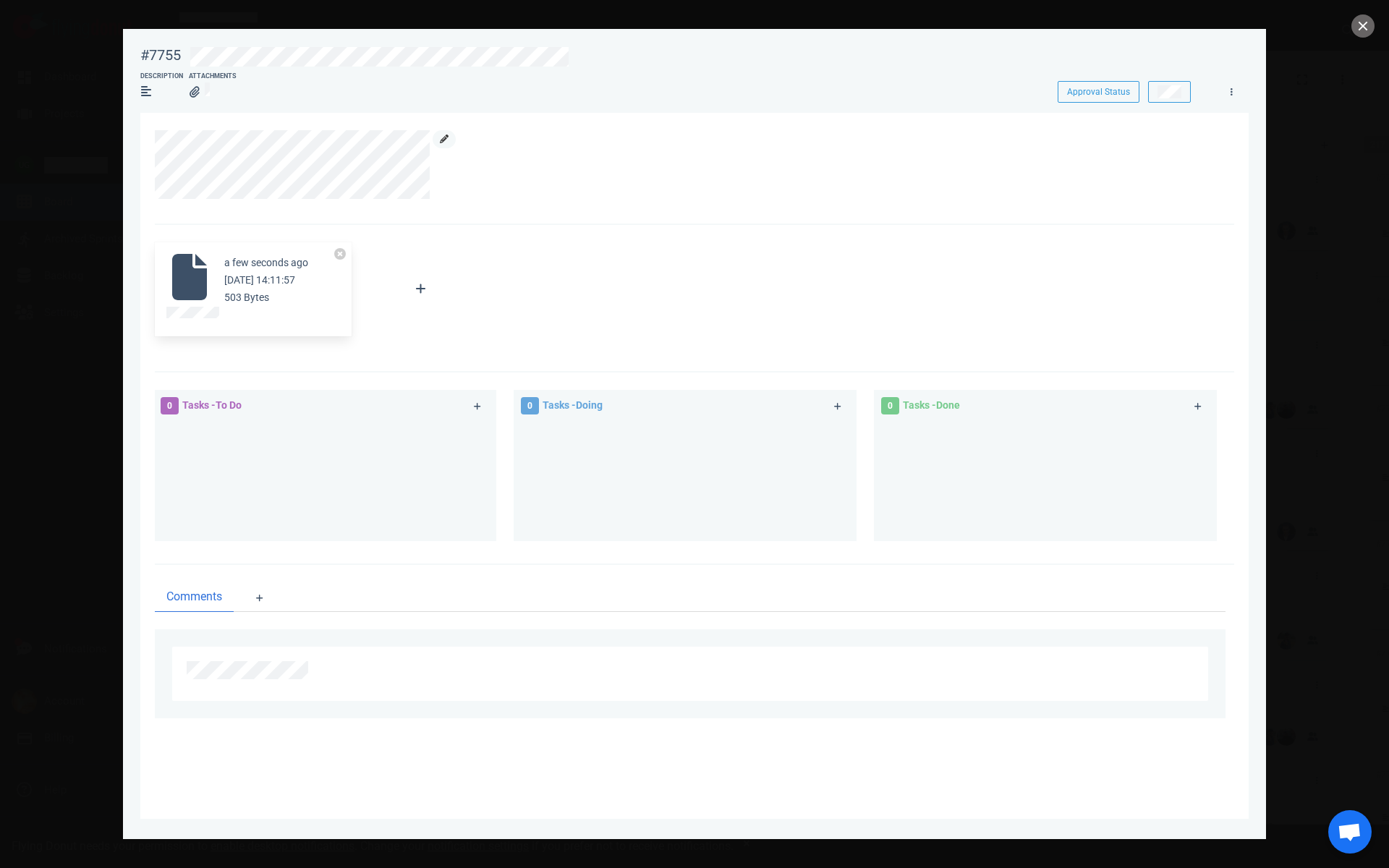
click at [451, 141] on link at bounding box center [444, 139] width 23 height 18
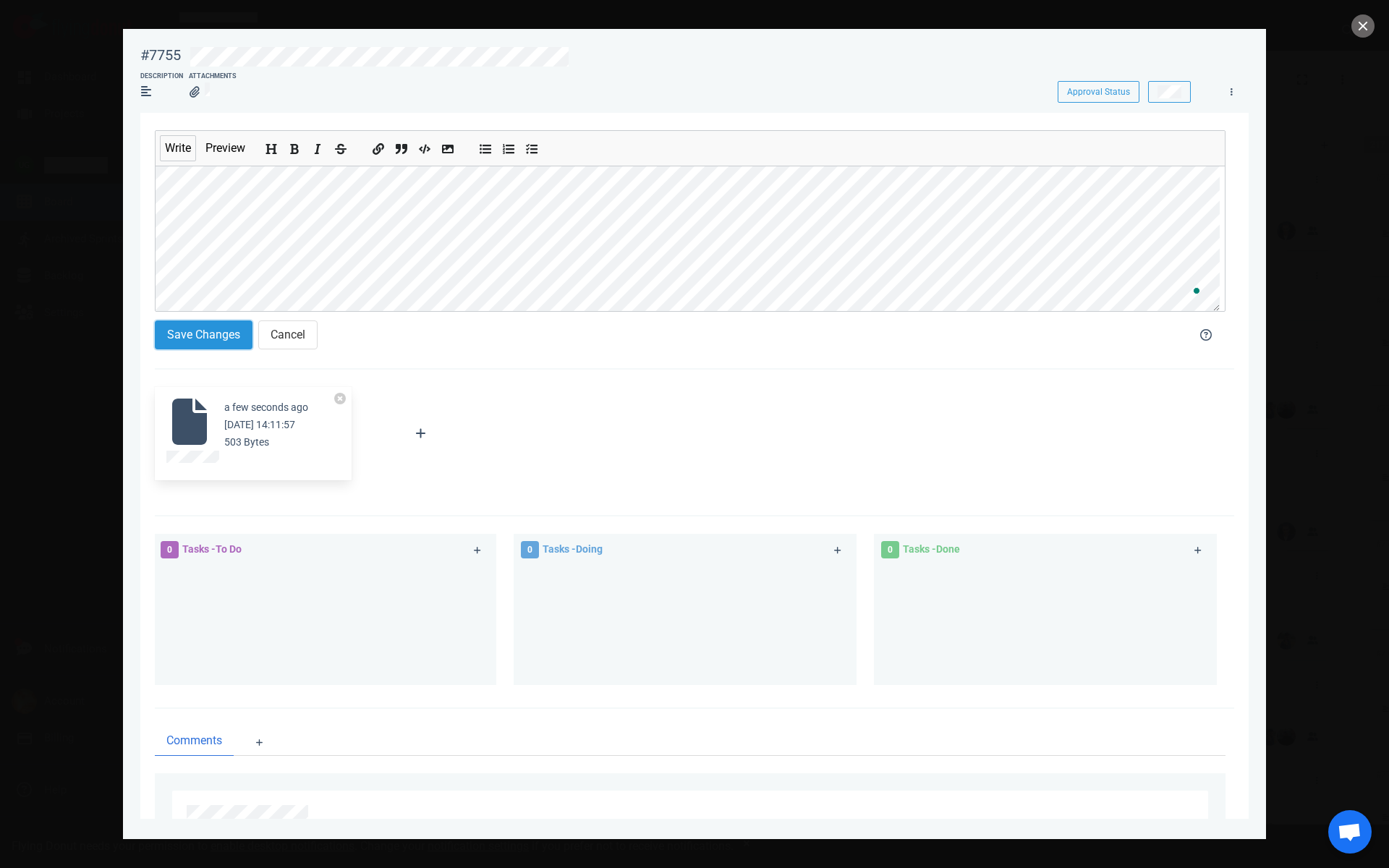
click at [191, 348] on button "Save Changes" at bounding box center [204, 335] width 97 height 29
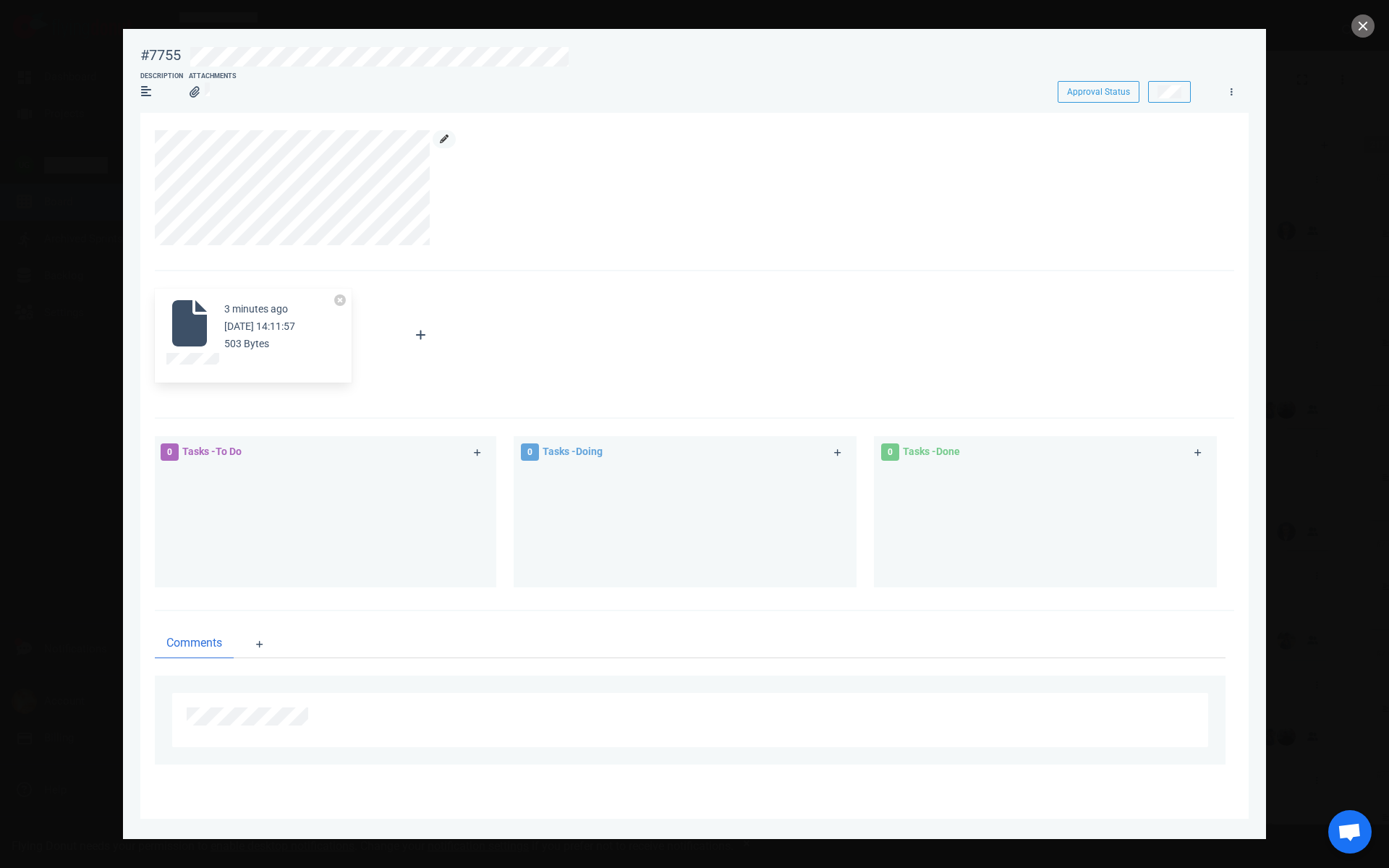
click at [448, 140] on icon at bounding box center [444, 138] width 9 height 9
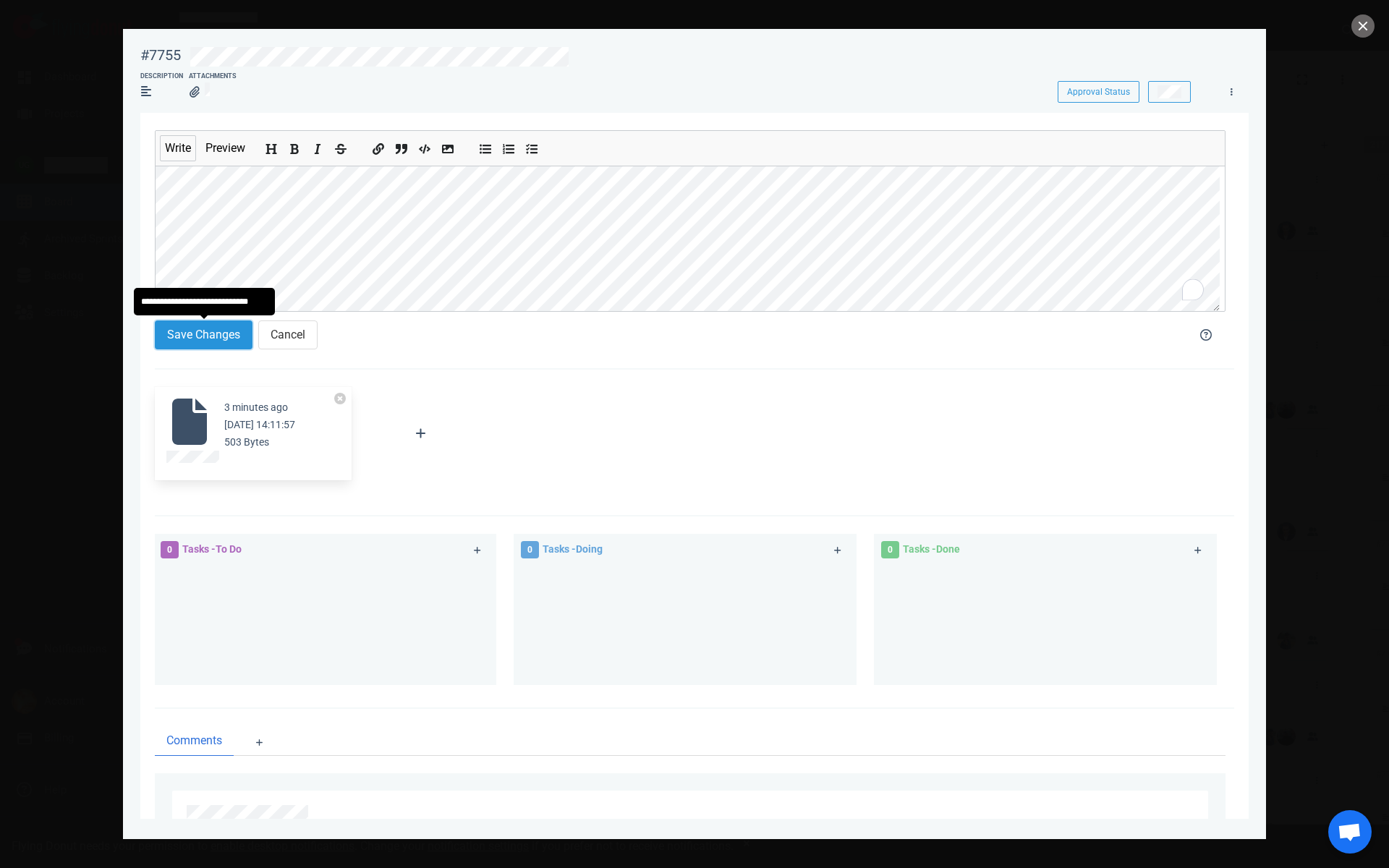
click at [208, 337] on button "Save Changes" at bounding box center [204, 335] width 97 height 29
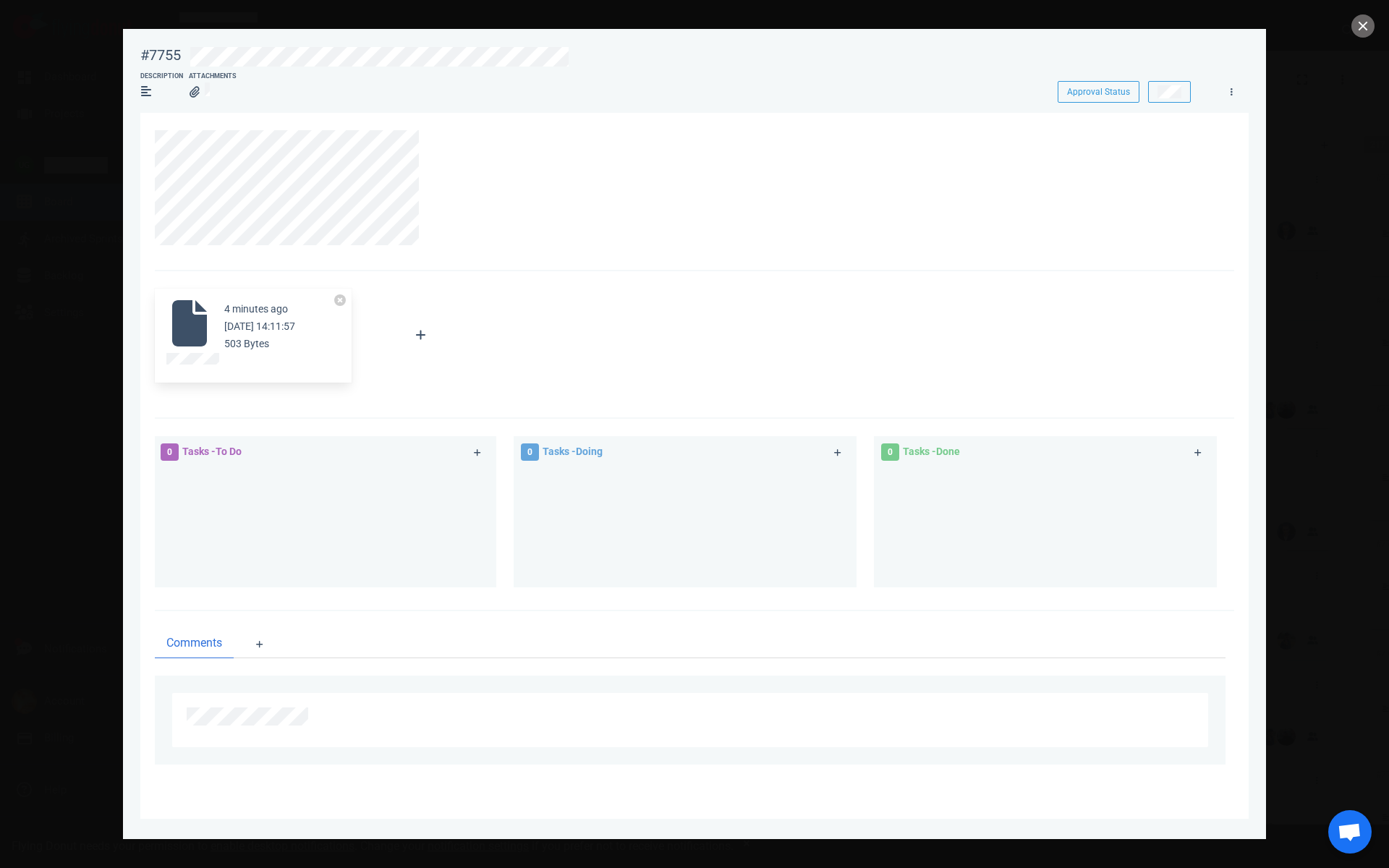
click at [146, 175] on section "4 minutes ago Oct 13, 2025 14:11:57 503 Bytes Attach Files Computer Google Driv…" at bounding box center [694, 466] width 1108 height 706
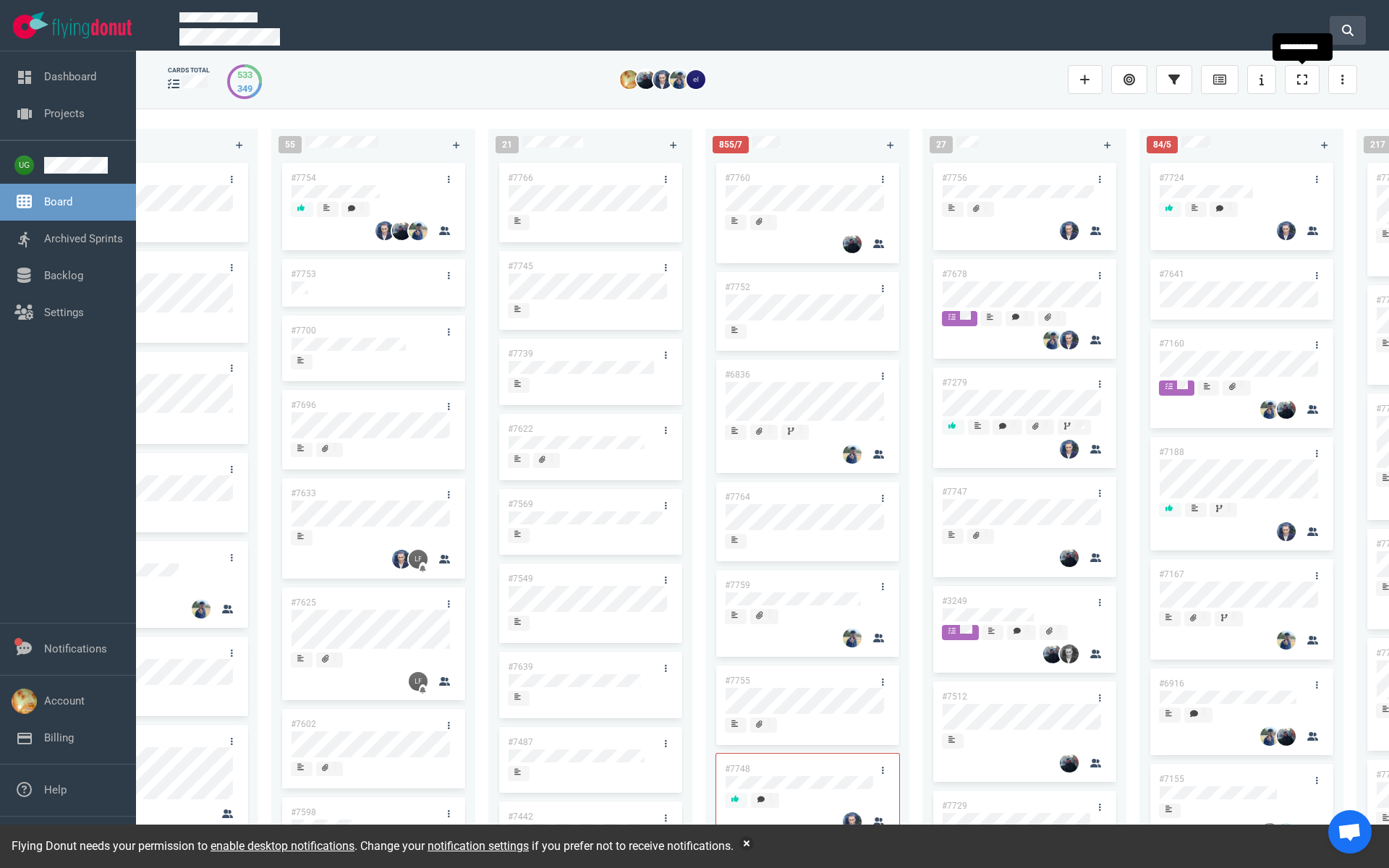
click at [1340, 31] on button at bounding box center [1347, 30] width 36 height 29
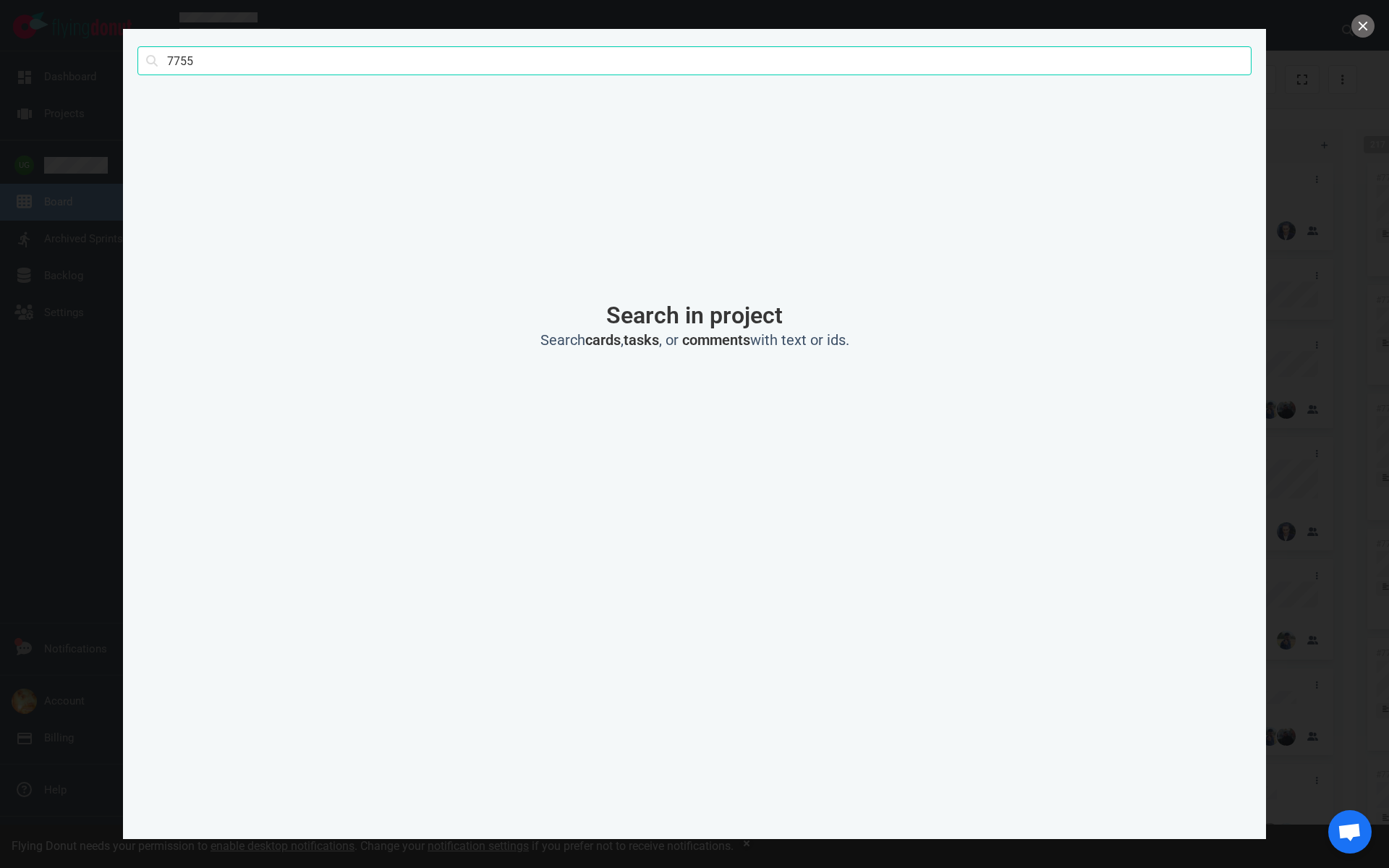
drag, startPoint x: 200, startPoint y: 57, endPoint x: 110, endPoint y: 57, distance: 90.0
click at [110, 57] on div "7755 Search Search in project Search cards , tasks , or comments with text or i…" at bounding box center [694, 434] width 1389 height 868
click button "Search" at bounding box center [0, 0] width 0 height 0
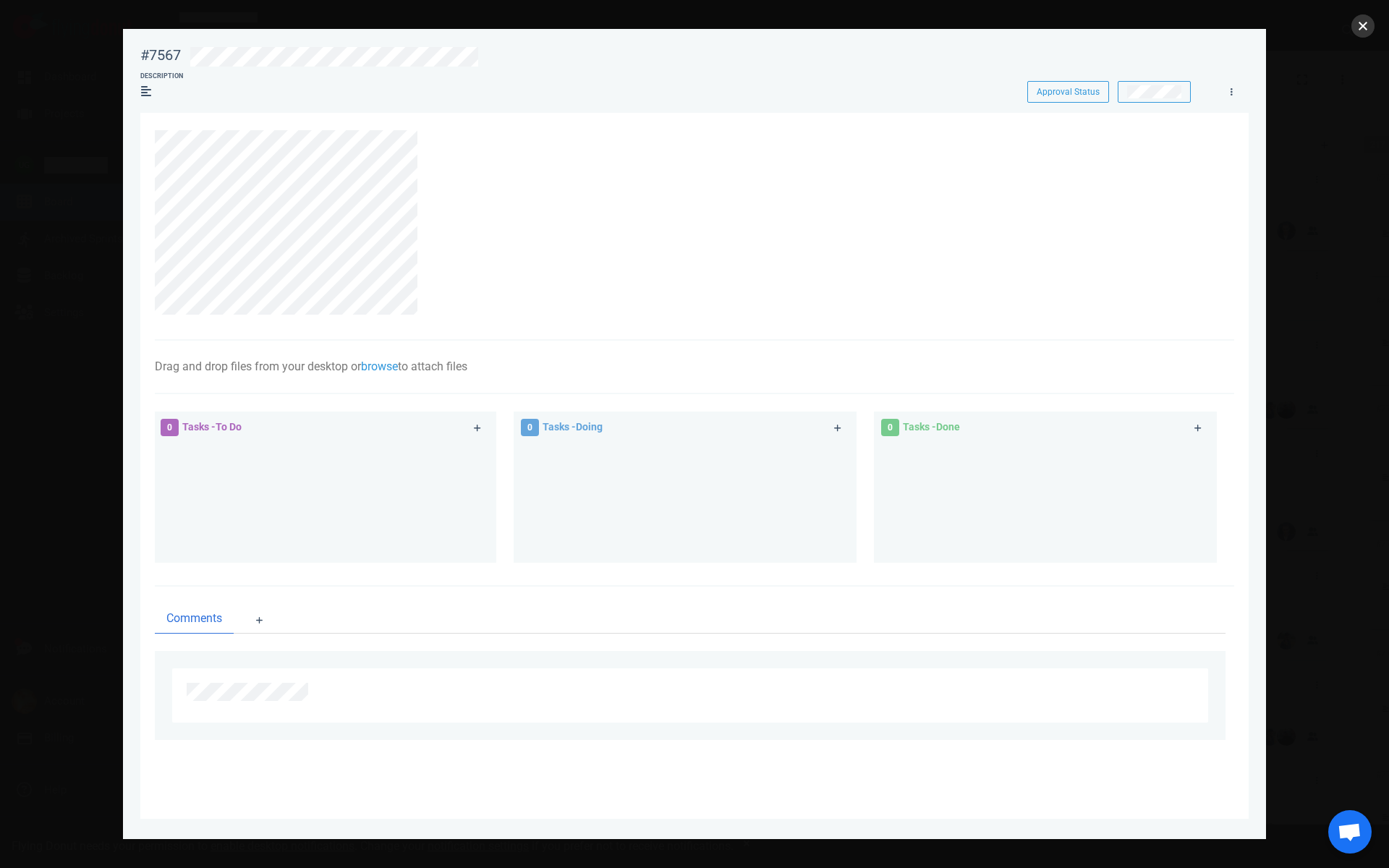
click at [1353, 33] on button "close" at bounding box center [1363, 26] width 23 height 23
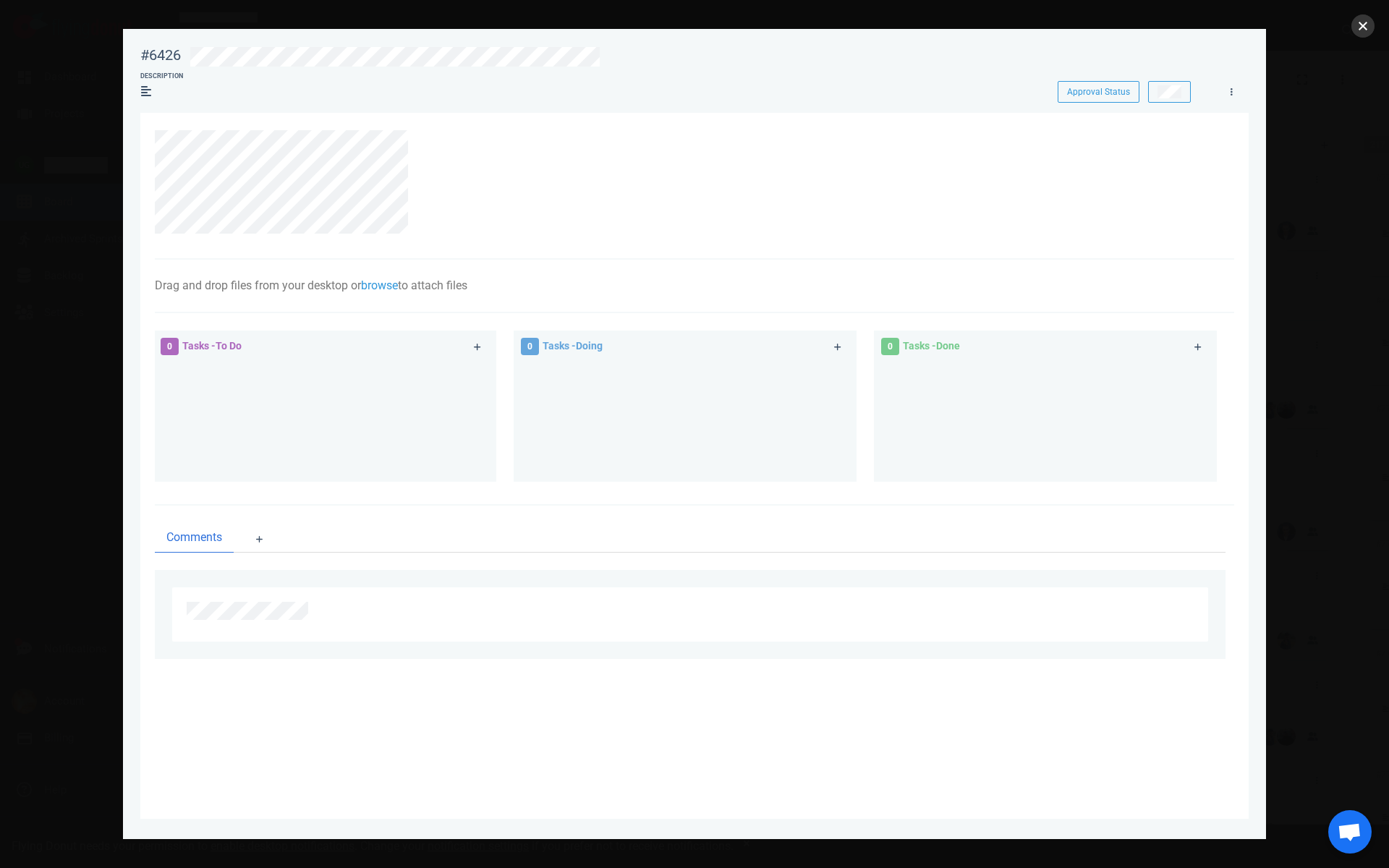
click at [1361, 29] on button "close" at bounding box center [1363, 26] width 23 height 23
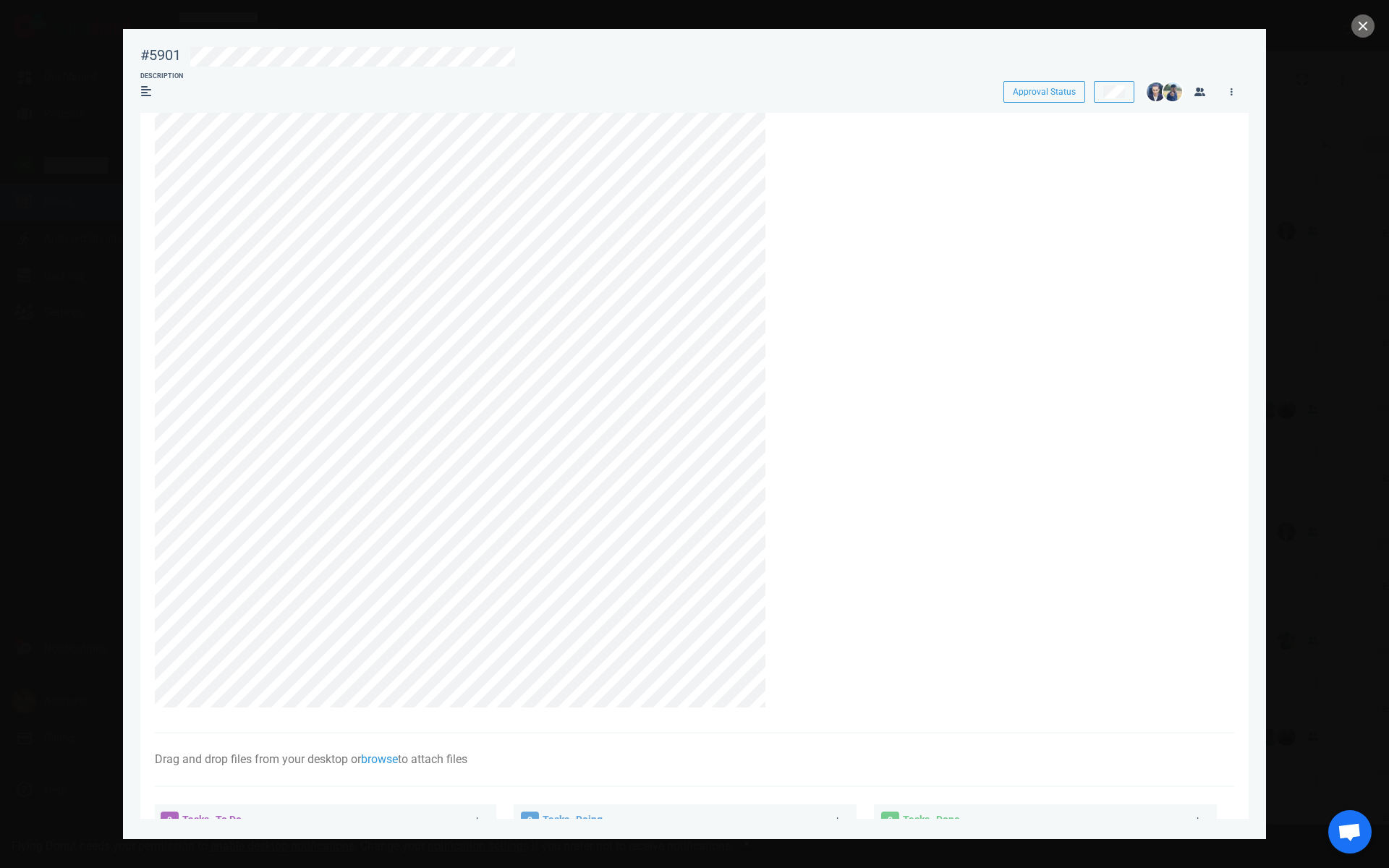
scroll to position [62, 0]
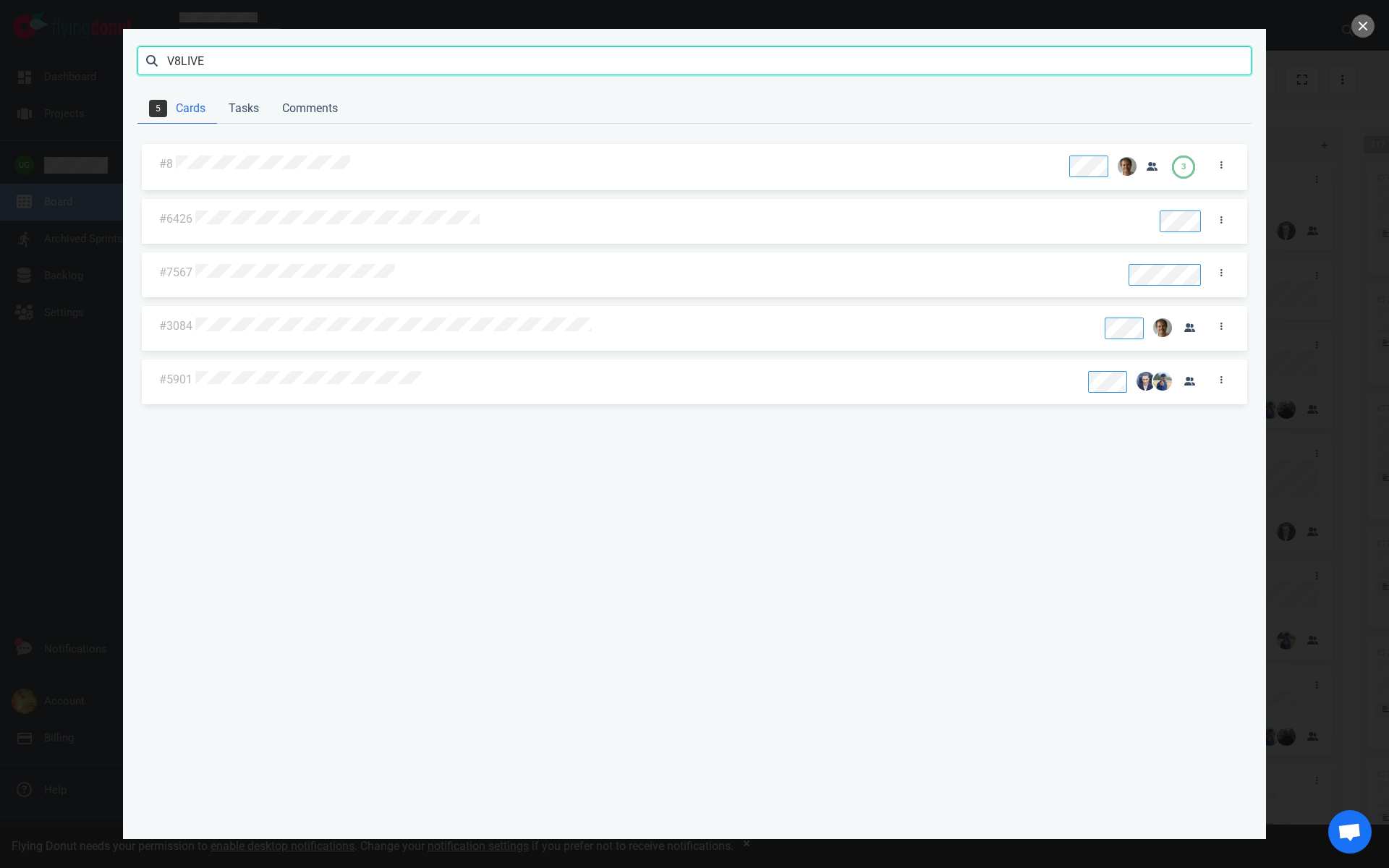
drag, startPoint x: 217, startPoint y: 61, endPoint x: 153, endPoint y: 61, distance: 64.0
click at [153, 61] on input "V8LIVE" at bounding box center [694, 61] width 1114 height 29
type input "bsi"
click button "Search" at bounding box center [0, 0] width 0 height 0
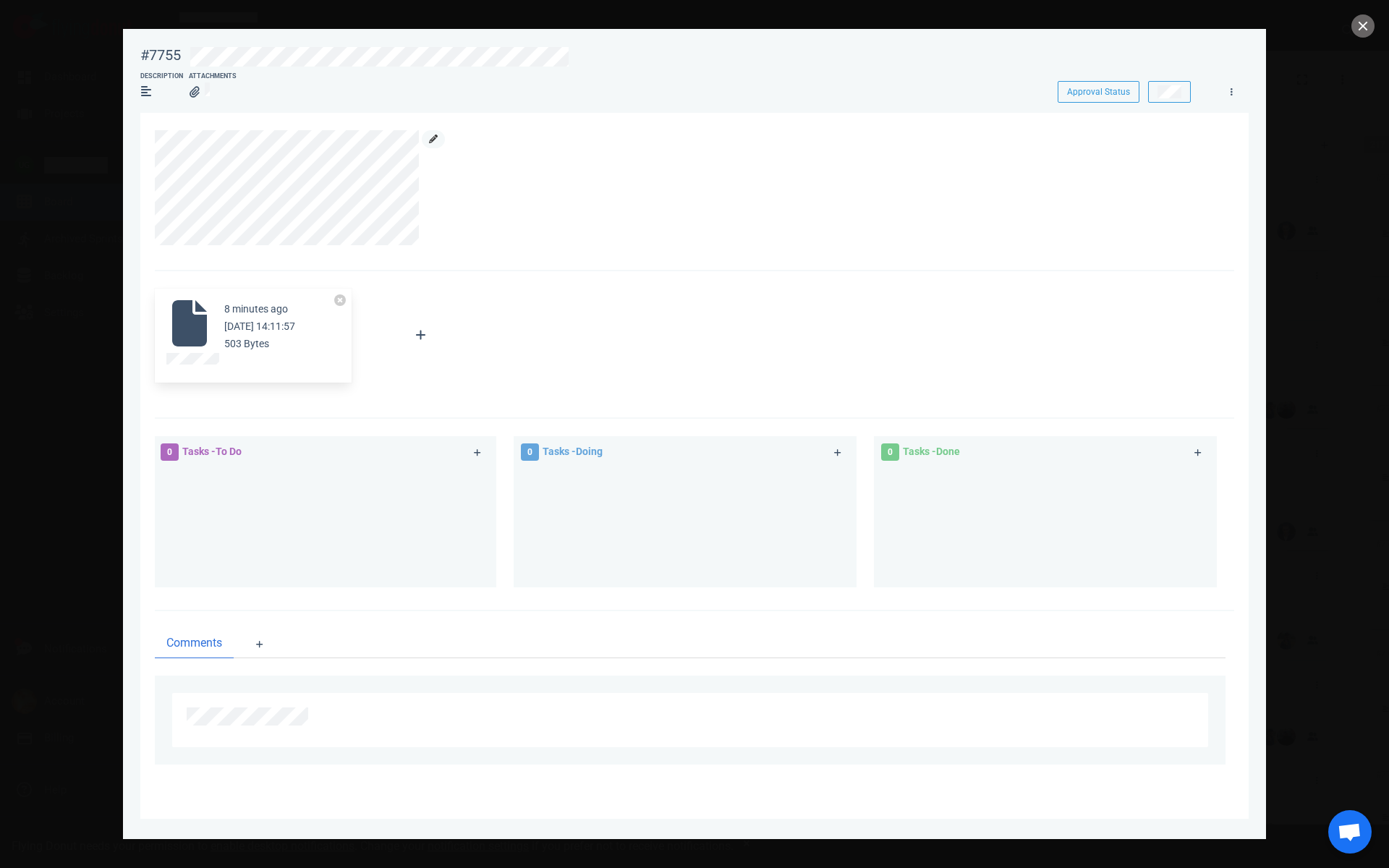
click at [431, 141] on icon at bounding box center [433, 138] width 9 height 9
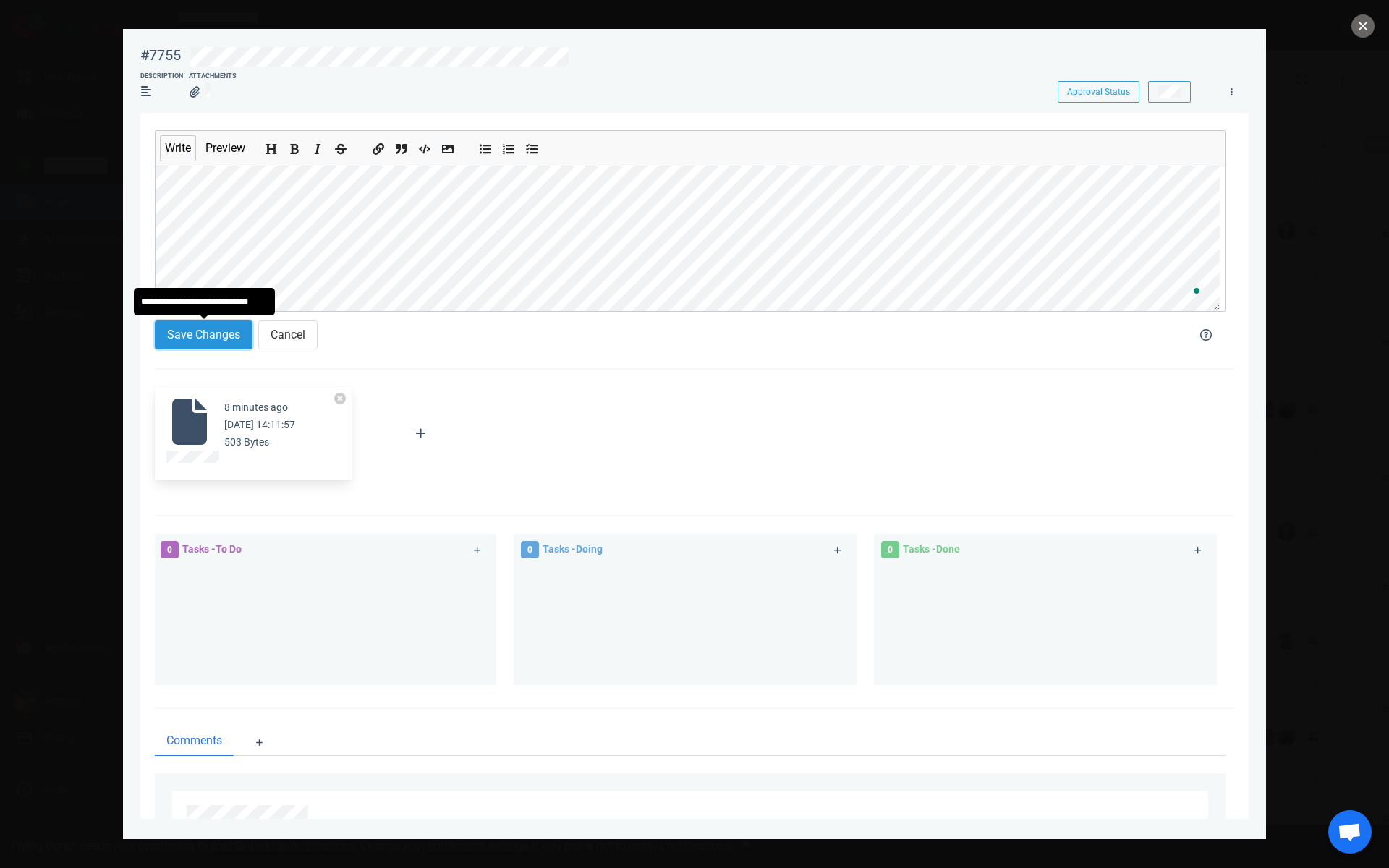
click at [210, 346] on button "Save Changes" at bounding box center [204, 335] width 97 height 29
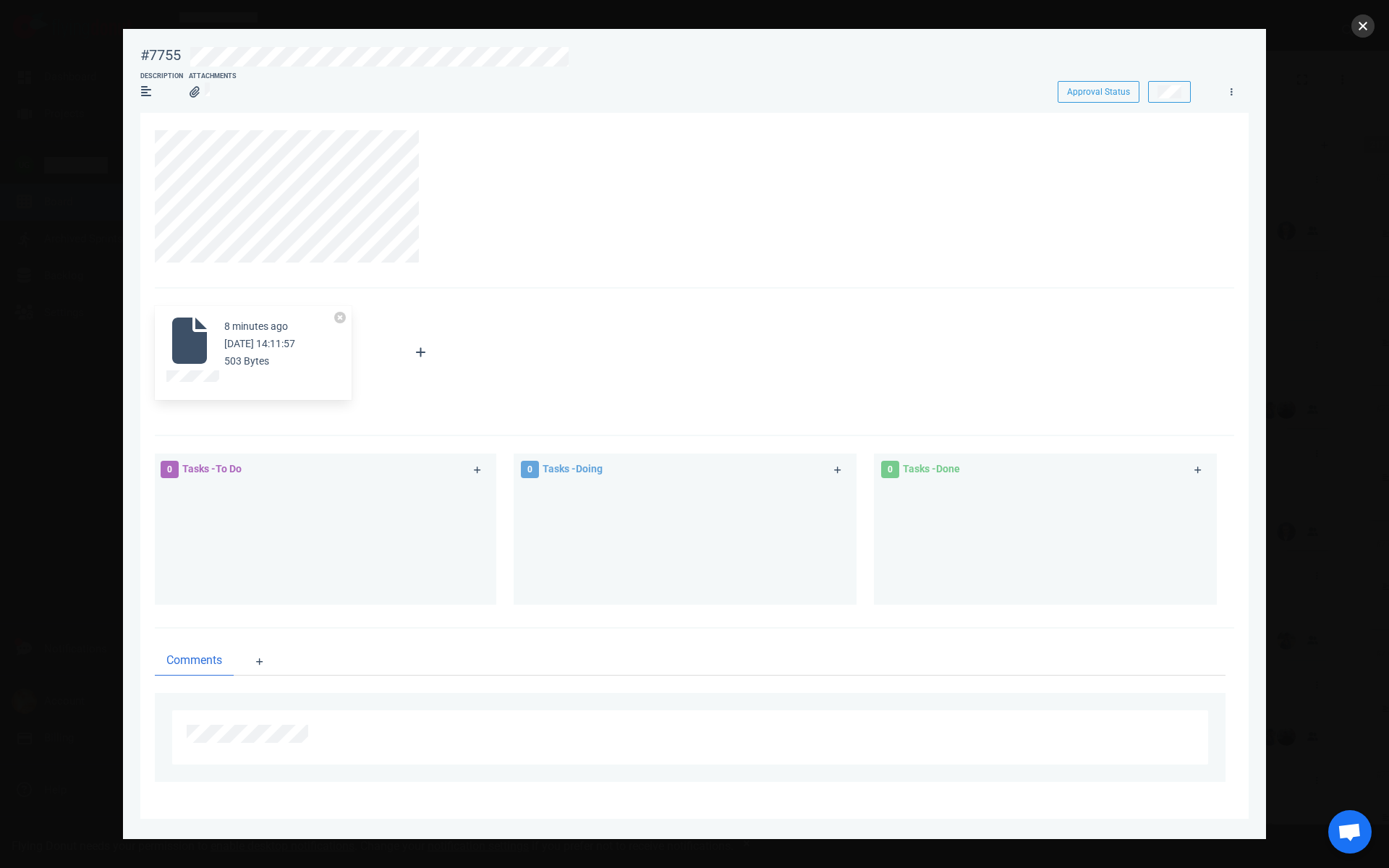
click at [1355, 28] on button "close" at bounding box center [1363, 26] width 23 height 23
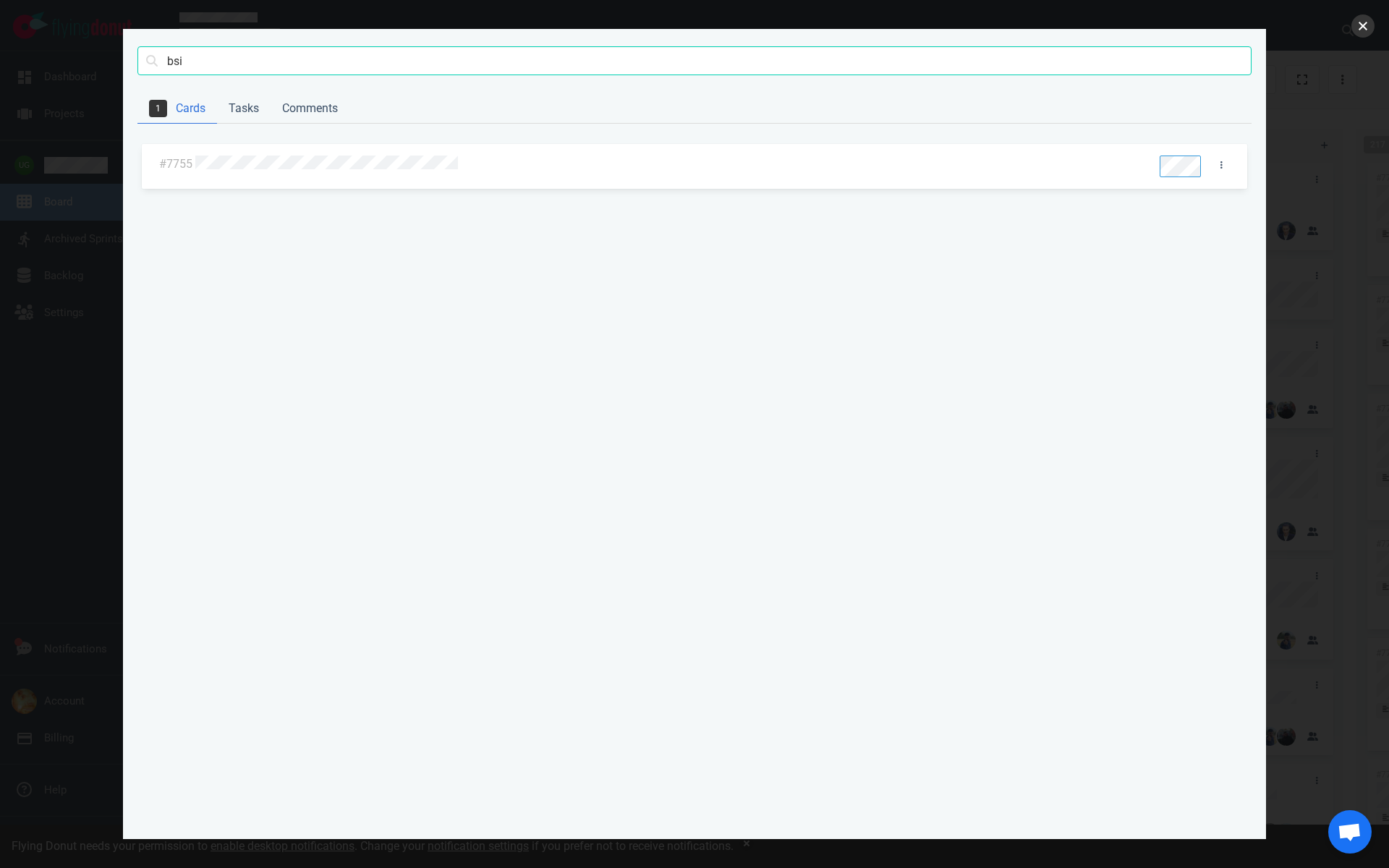
click at [1367, 26] on button "close" at bounding box center [1363, 26] width 23 height 23
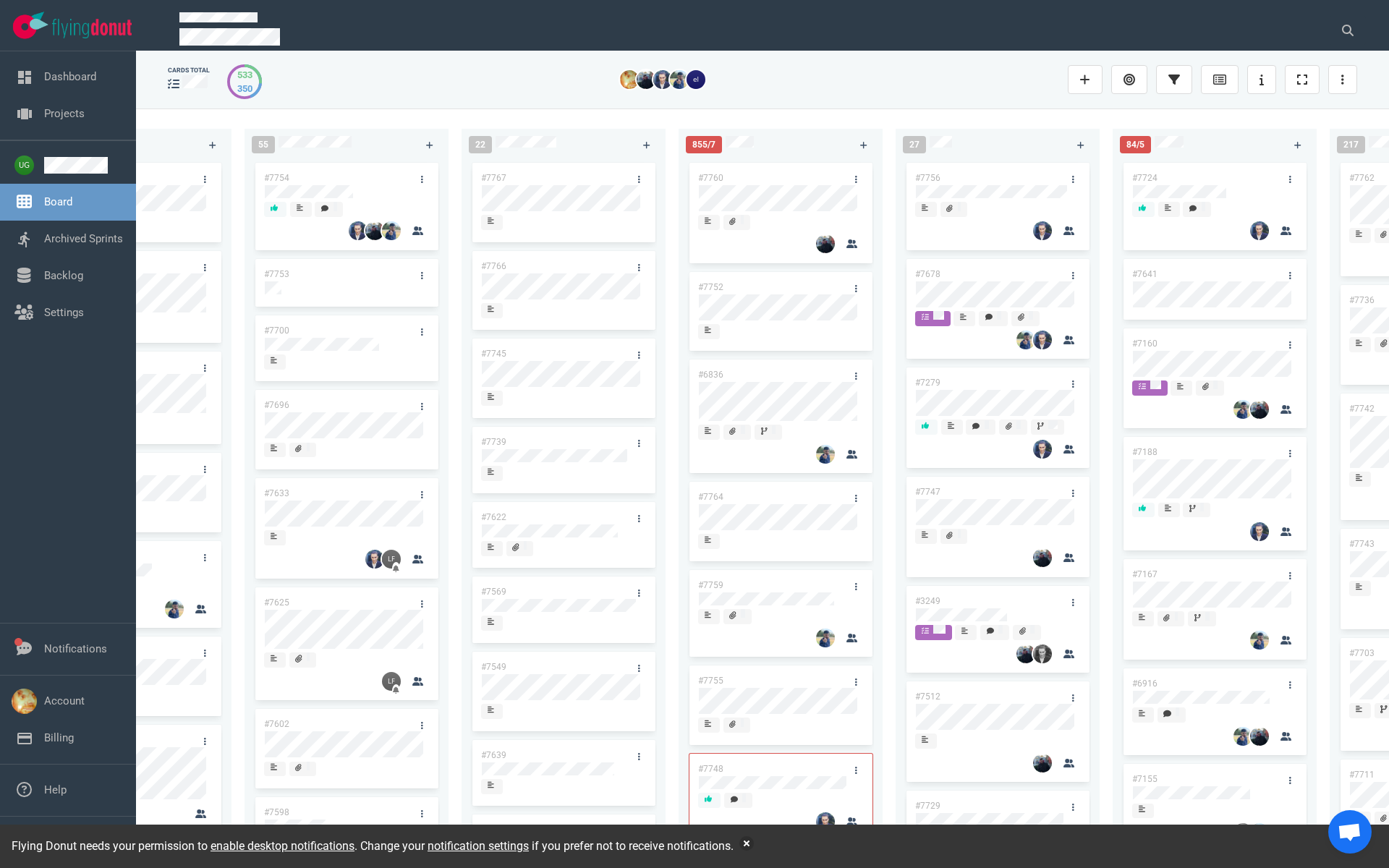
scroll to position [0, 135]
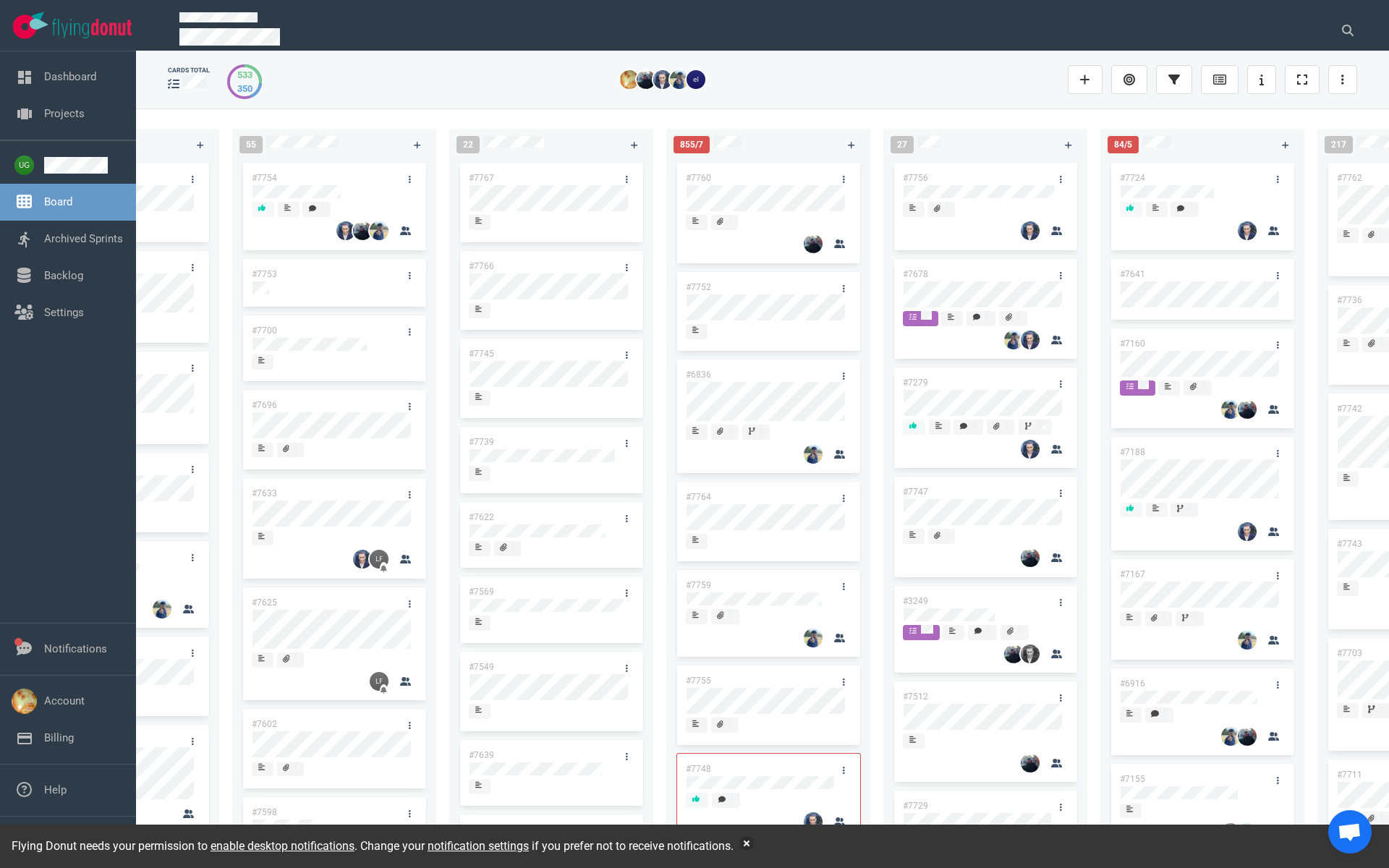
click at [700, 178] on link "#7760" at bounding box center [699, 177] width 26 height 10
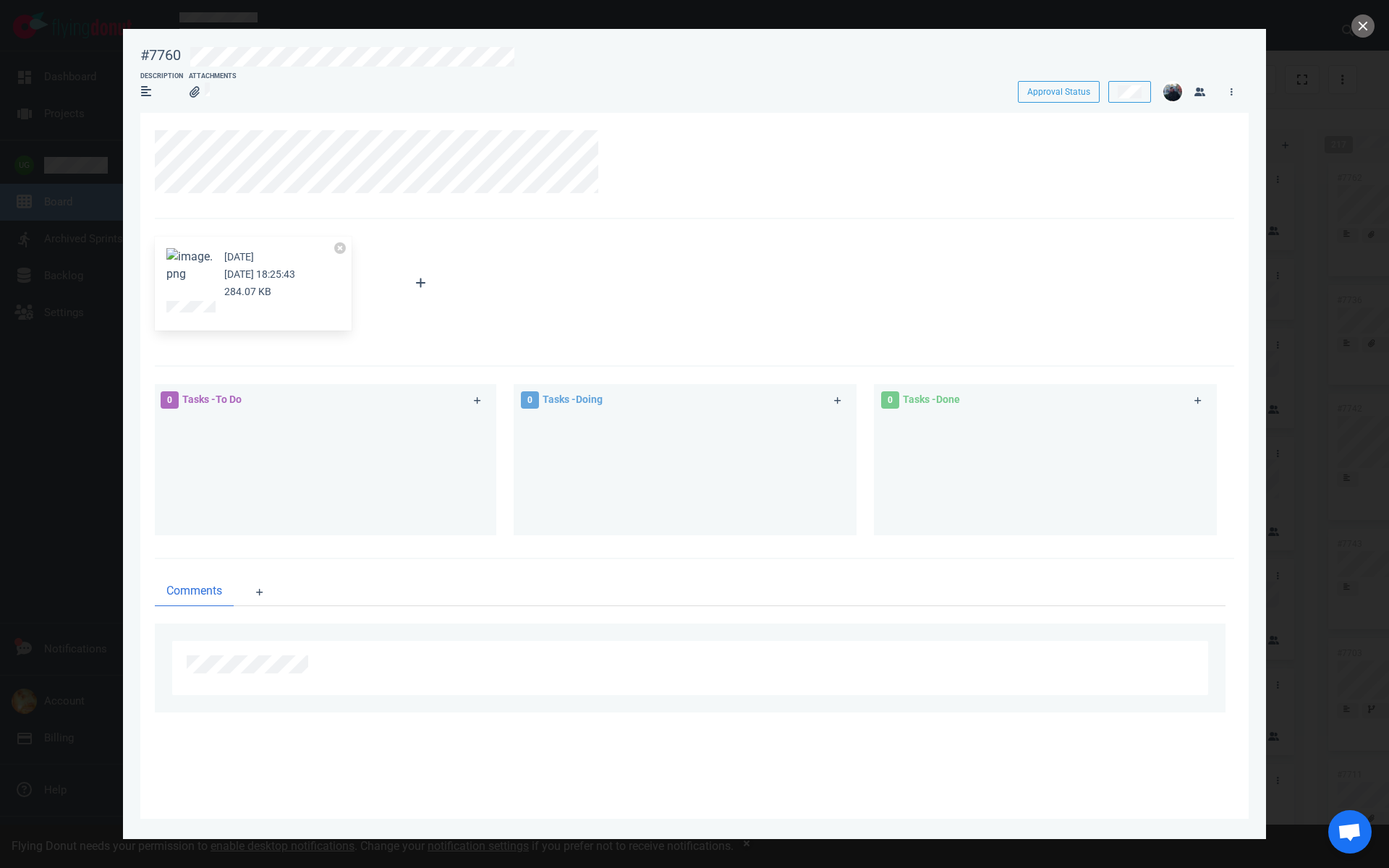
click at [196, 272] on button "Zoom image" at bounding box center [189, 265] width 46 height 34
